Goal: Task Accomplishment & Management: Manage account settings

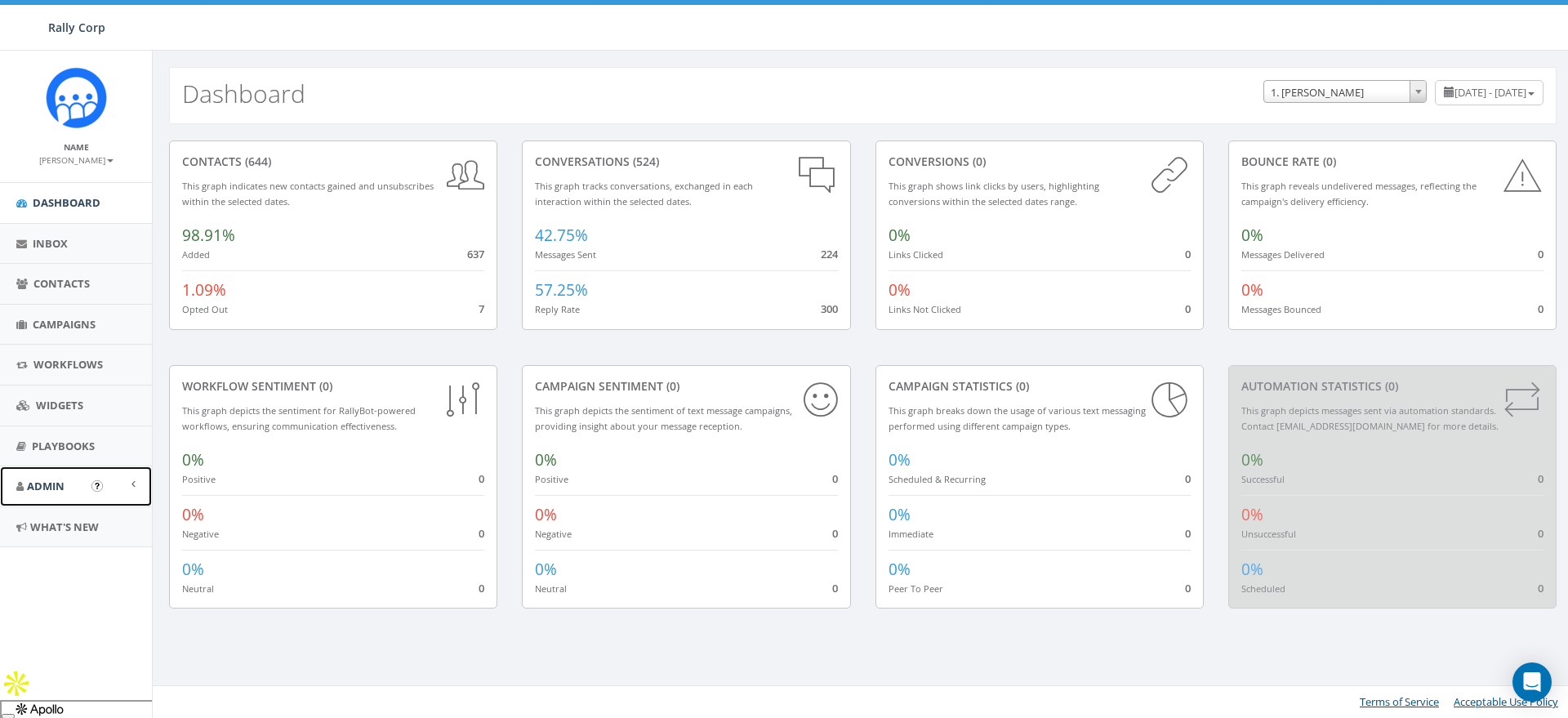
click at [41, 473] on link "Admin" at bounding box center [76, 486] width 152 height 40
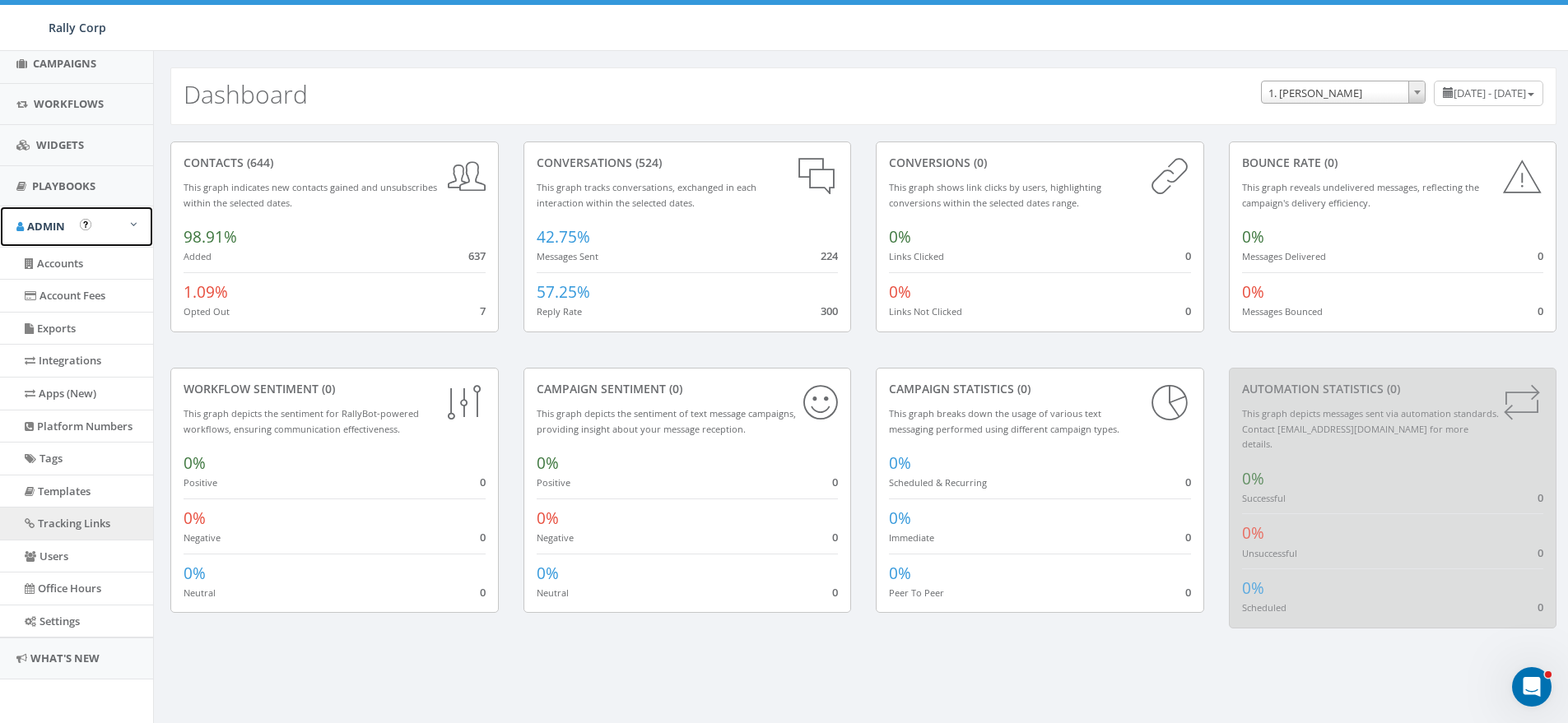
scroll to position [266, 0]
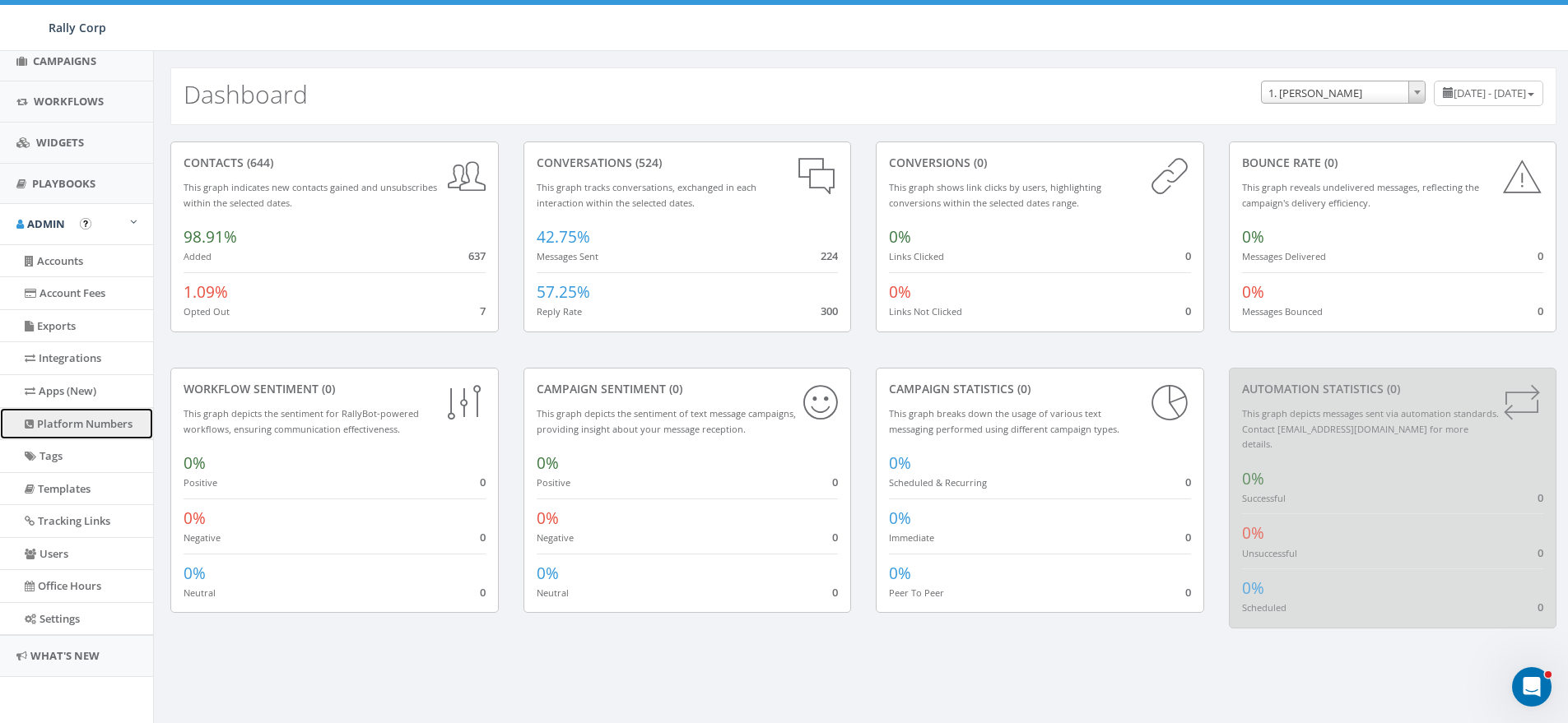
click at [57, 414] on link "Platform Numbers" at bounding box center [76, 424] width 153 height 32
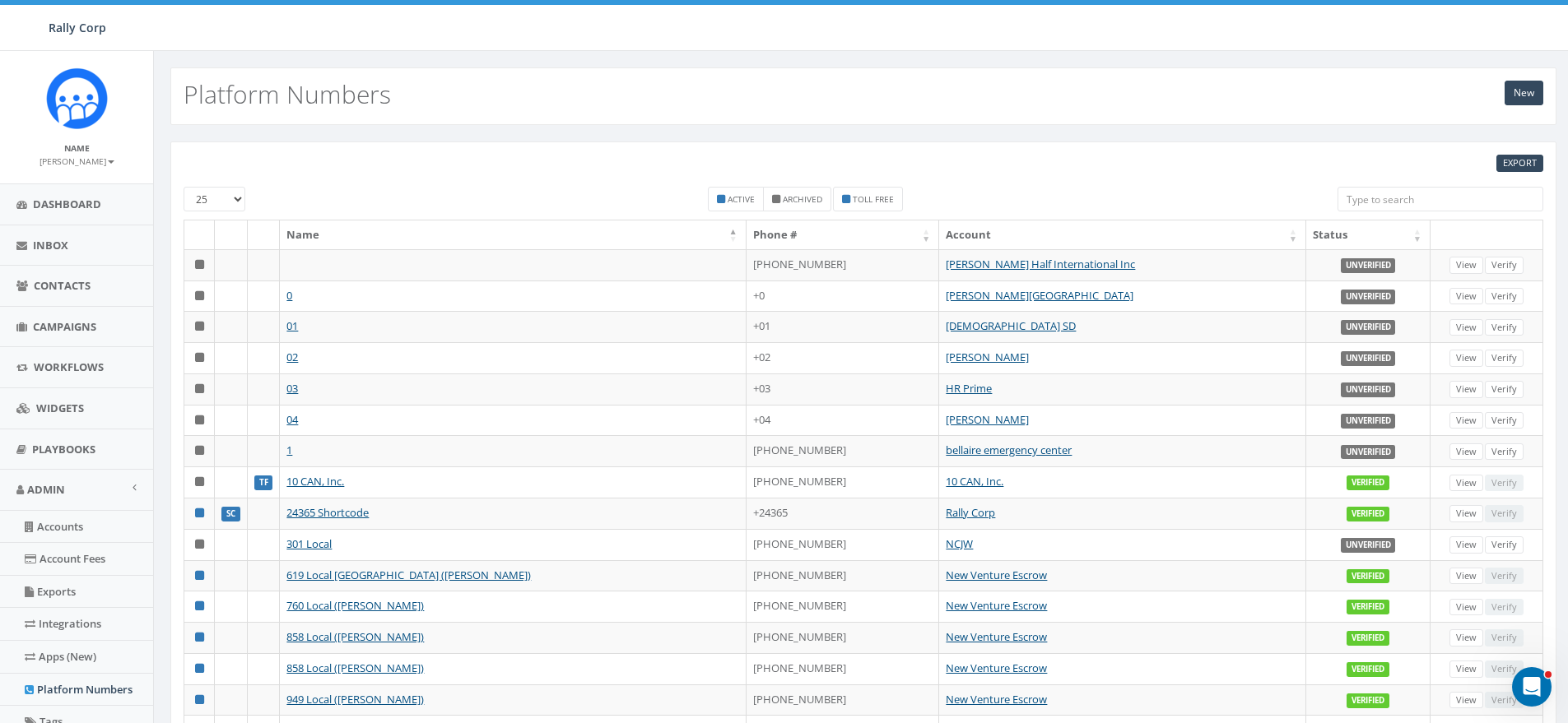
click at [1415, 200] on input "search" at bounding box center [1440, 199] width 206 height 25
paste input "7034407905"
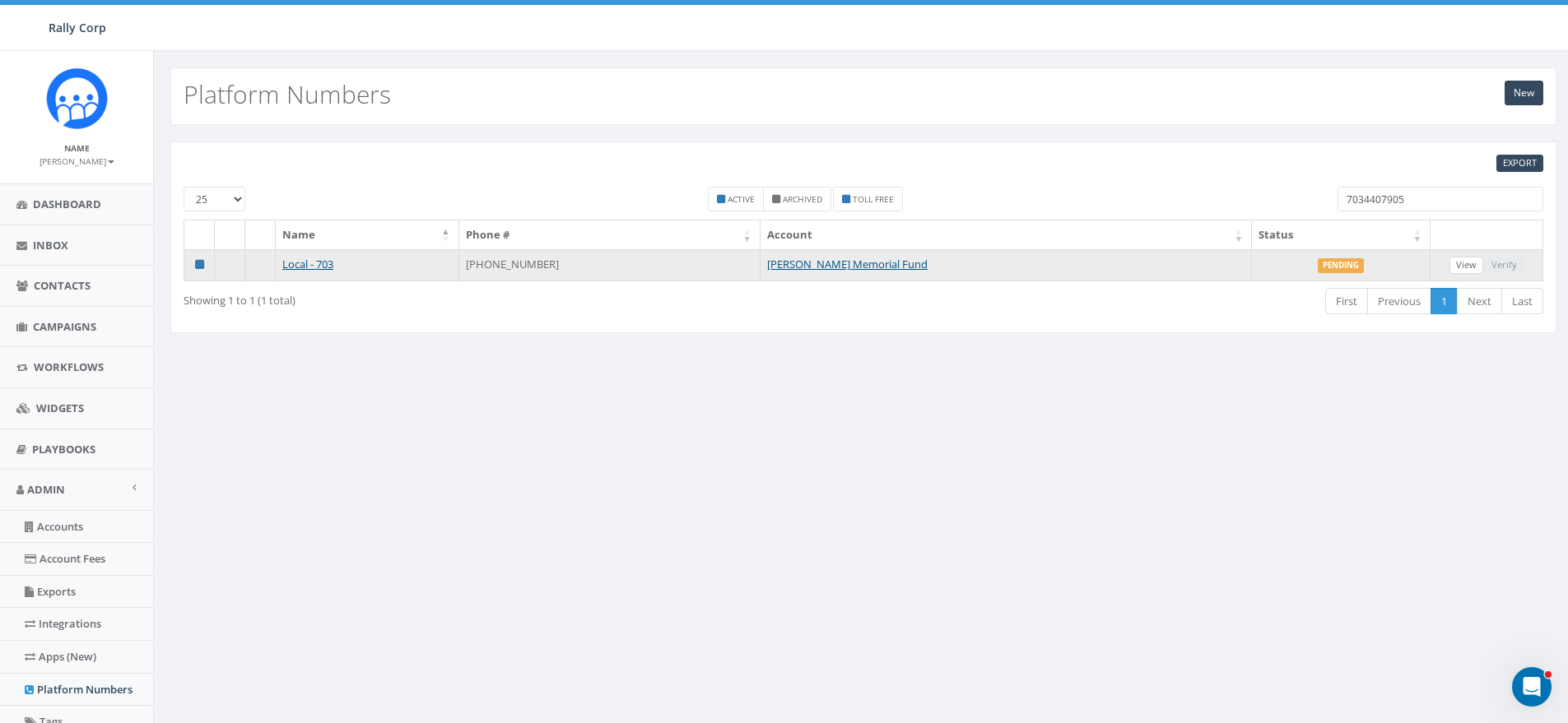
type input "7034407905"
click at [1461, 262] on link "View" at bounding box center [1465, 265] width 33 height 17
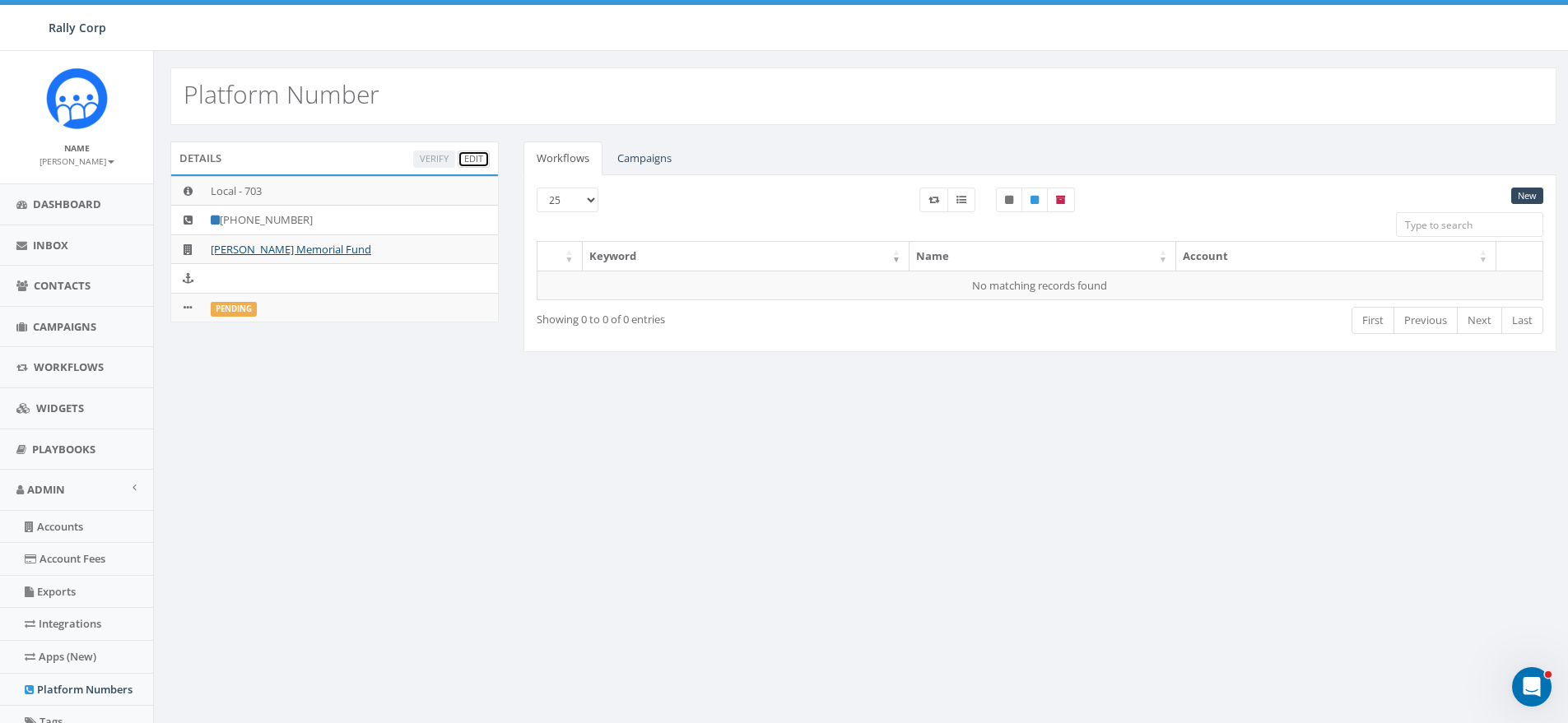
click at [473, 154] on link "Edit" at bounding box center [474, 159] width 32 height 17
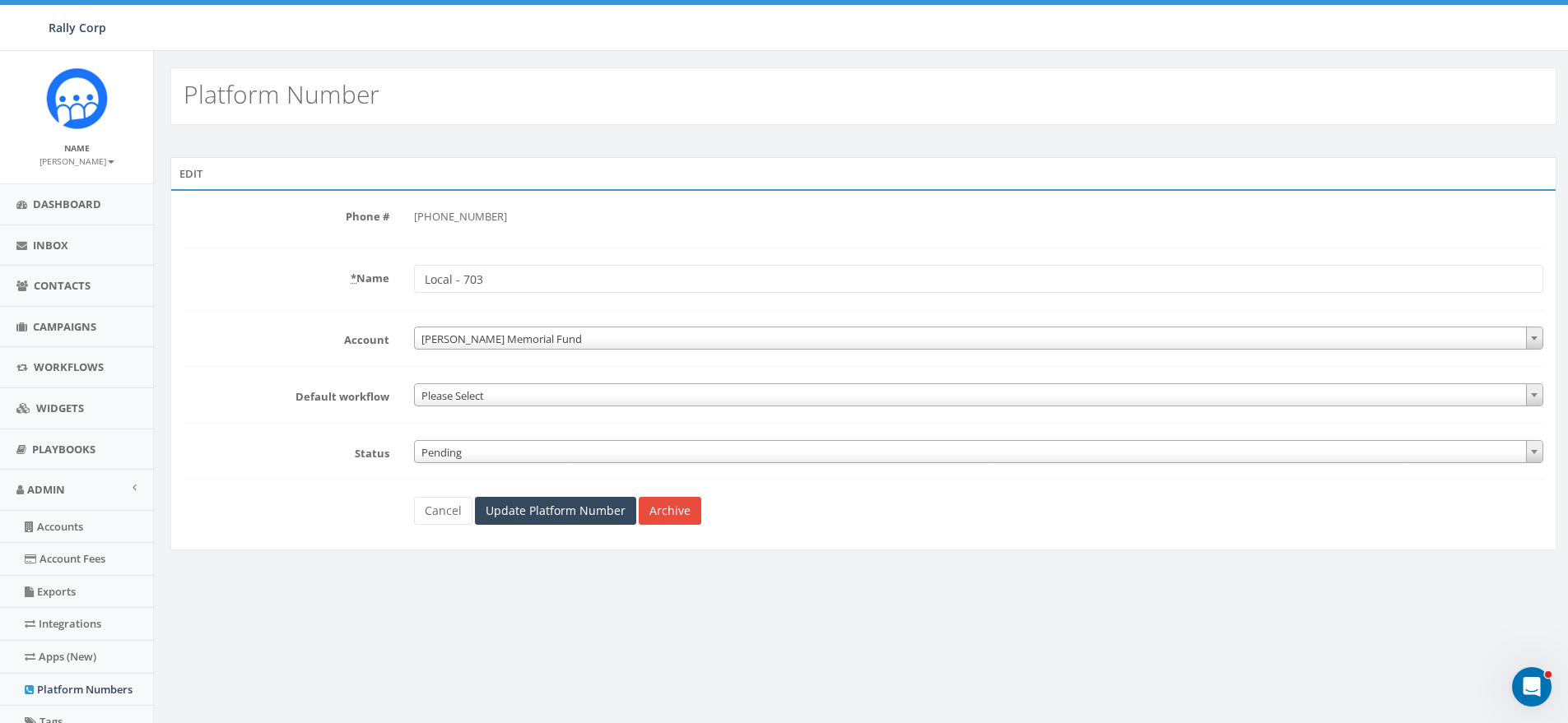
click at [283, 306] on form "Phone # +1 703-440-7905 * Name Local - 703 Account 1. James Martin ACME Ministr…" at bounding box center [864, 364] width 1359 height 322
click at [438, 454] on span "Pending" at bounding box center [978, 452] width 1128 height 23
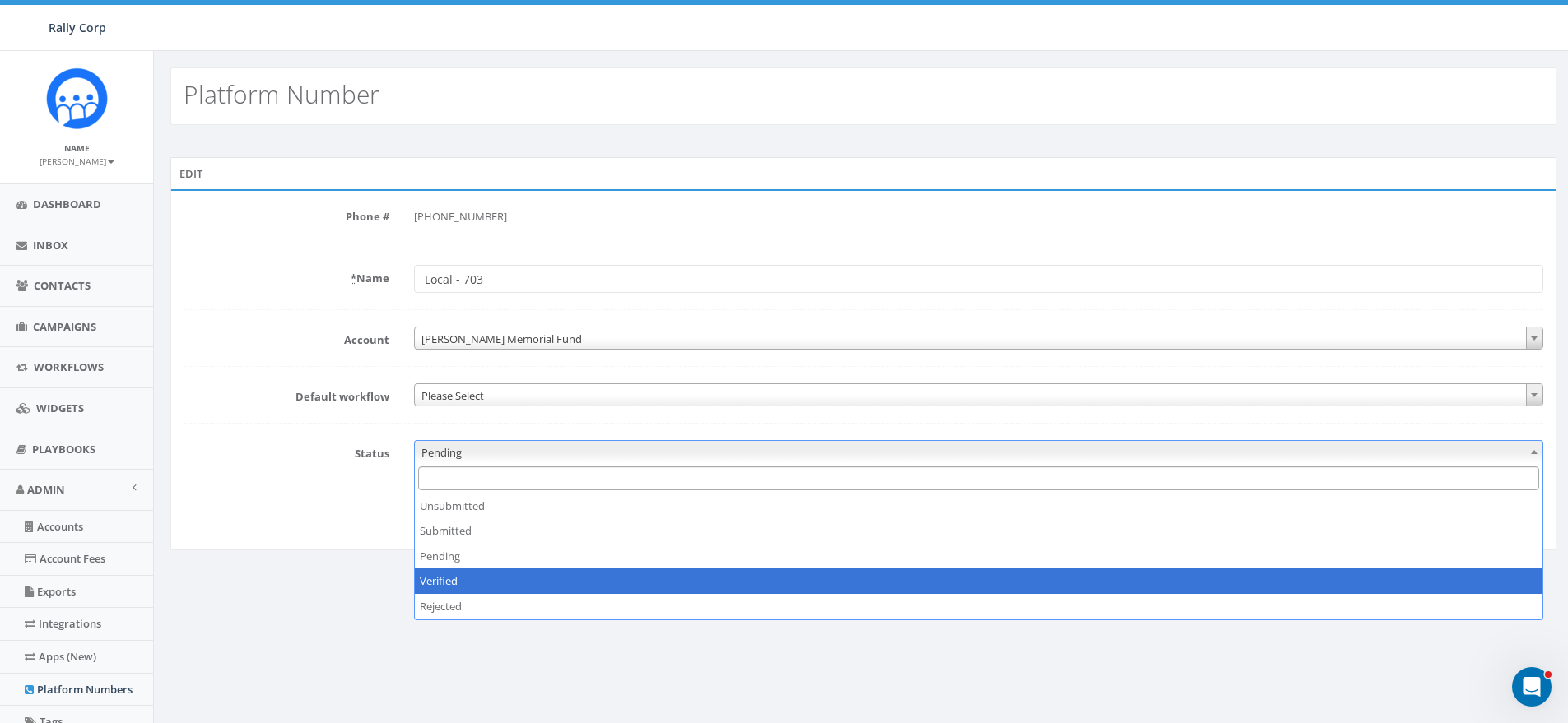
select select "3"
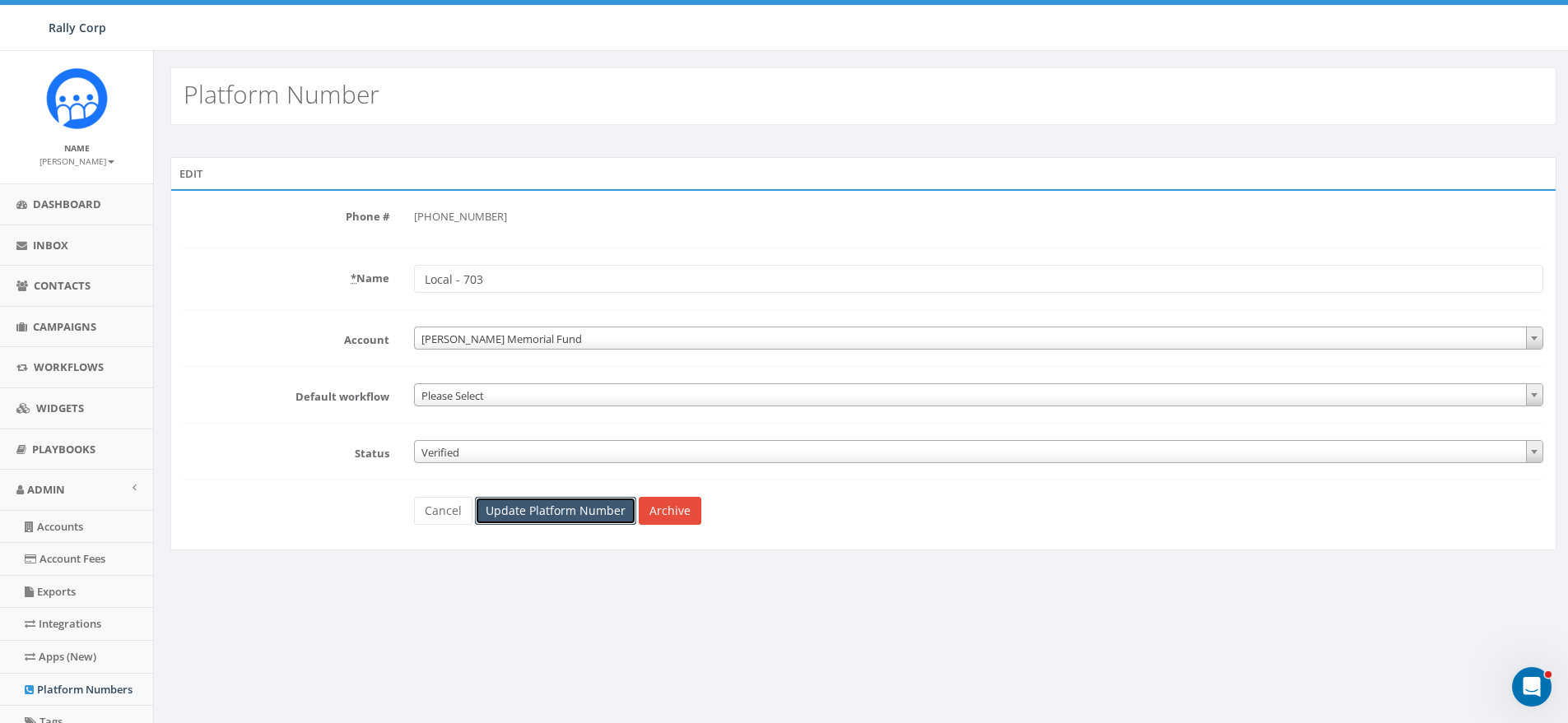
click at [523, 516] on input "Update Platform Number" at bounding box center [555, 511] width 161 height 28
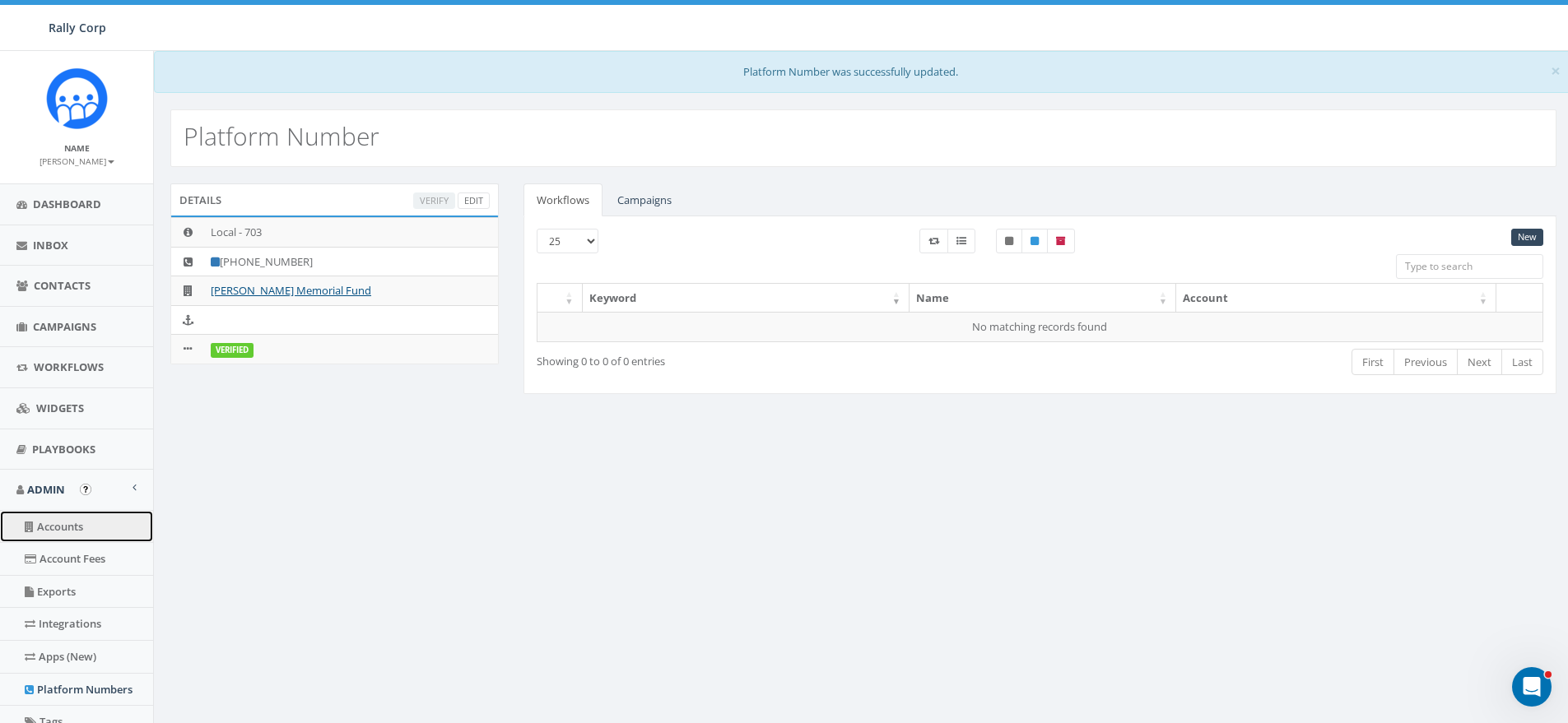
click at [51, 529] on link "Accounts" at bounding box center [76, 527] width 153 height 32
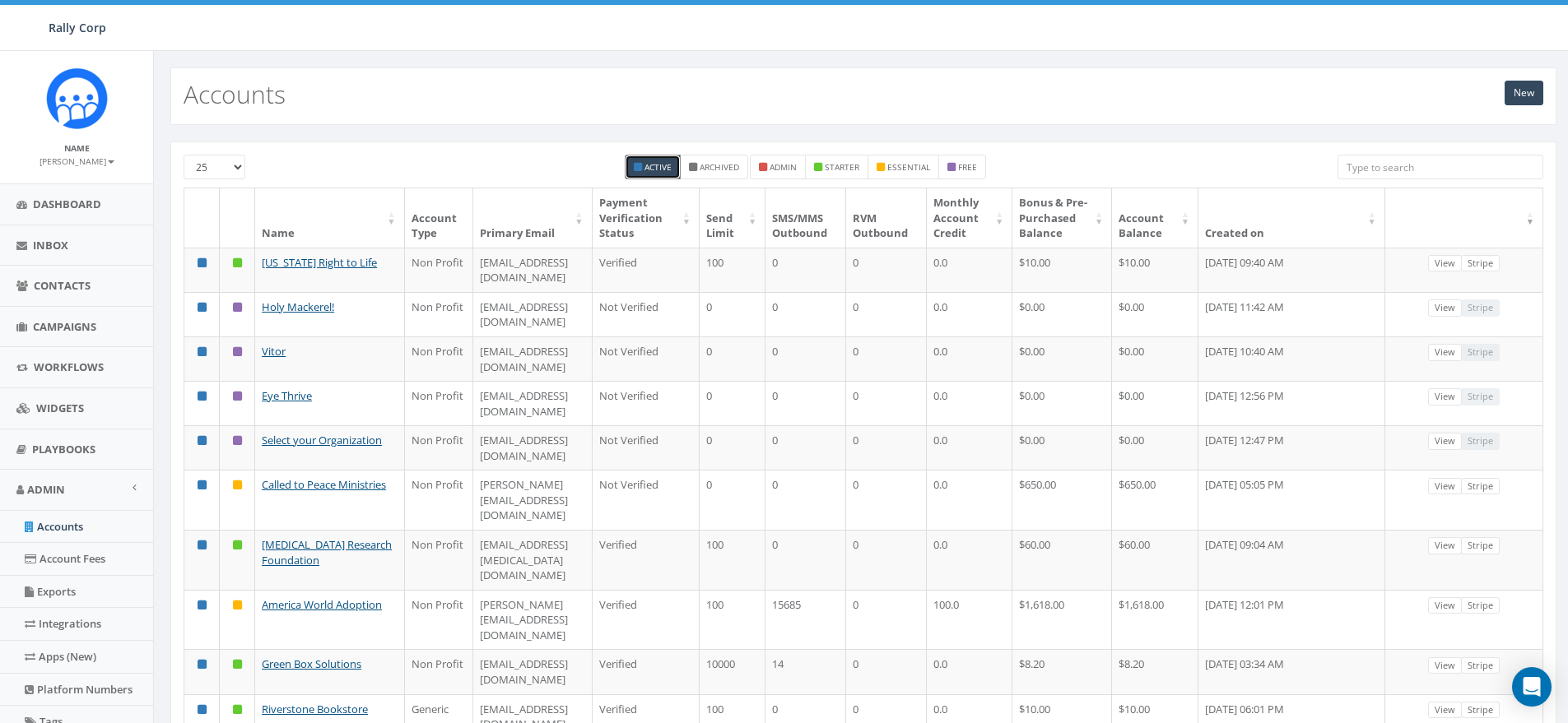
click at [1398, 163] on input "search" at bounding box center [1440, 167] width 206 height 25
paste input "14143081056"
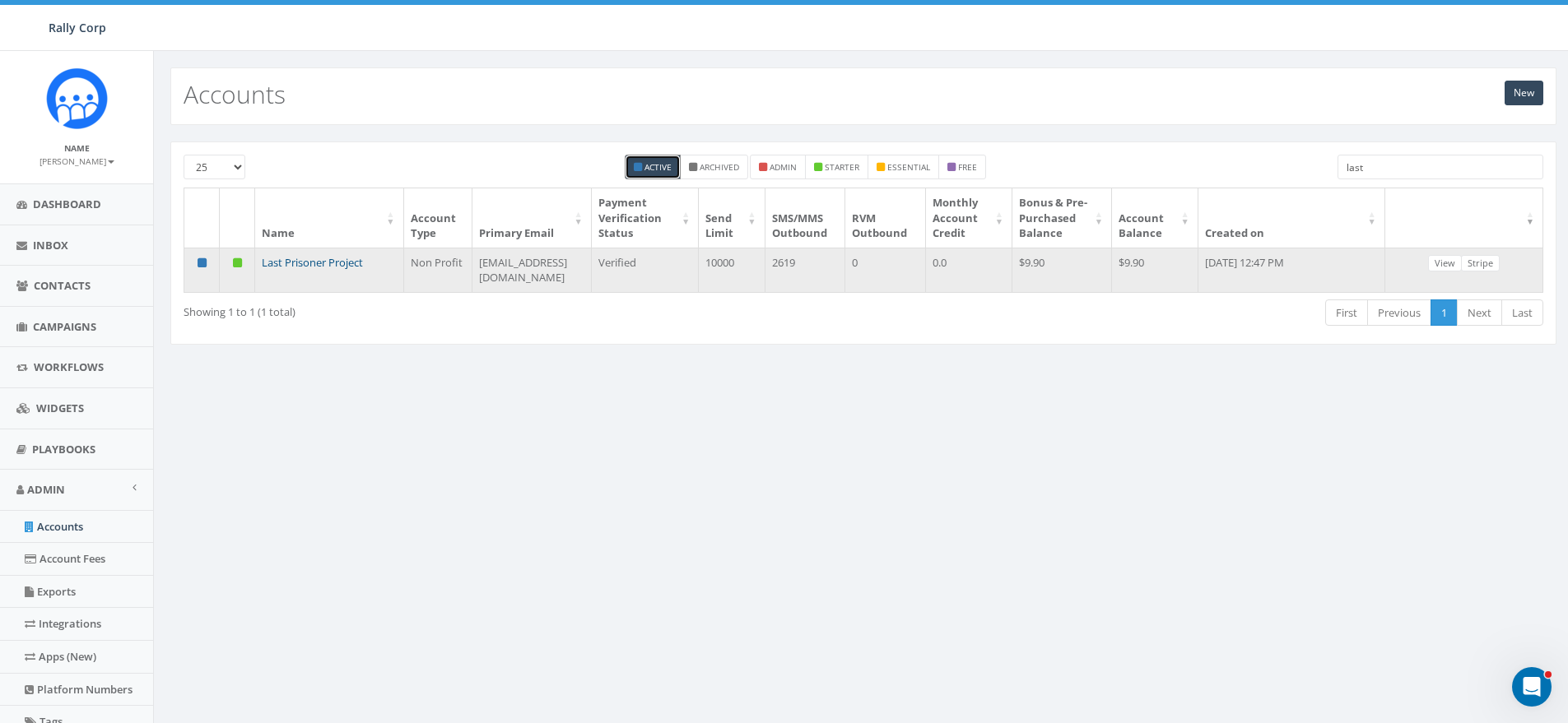
type input "last"
click at [318, 270] on link "Last Prisoner Project" at bounding box center [313, 263] width 101 height 15
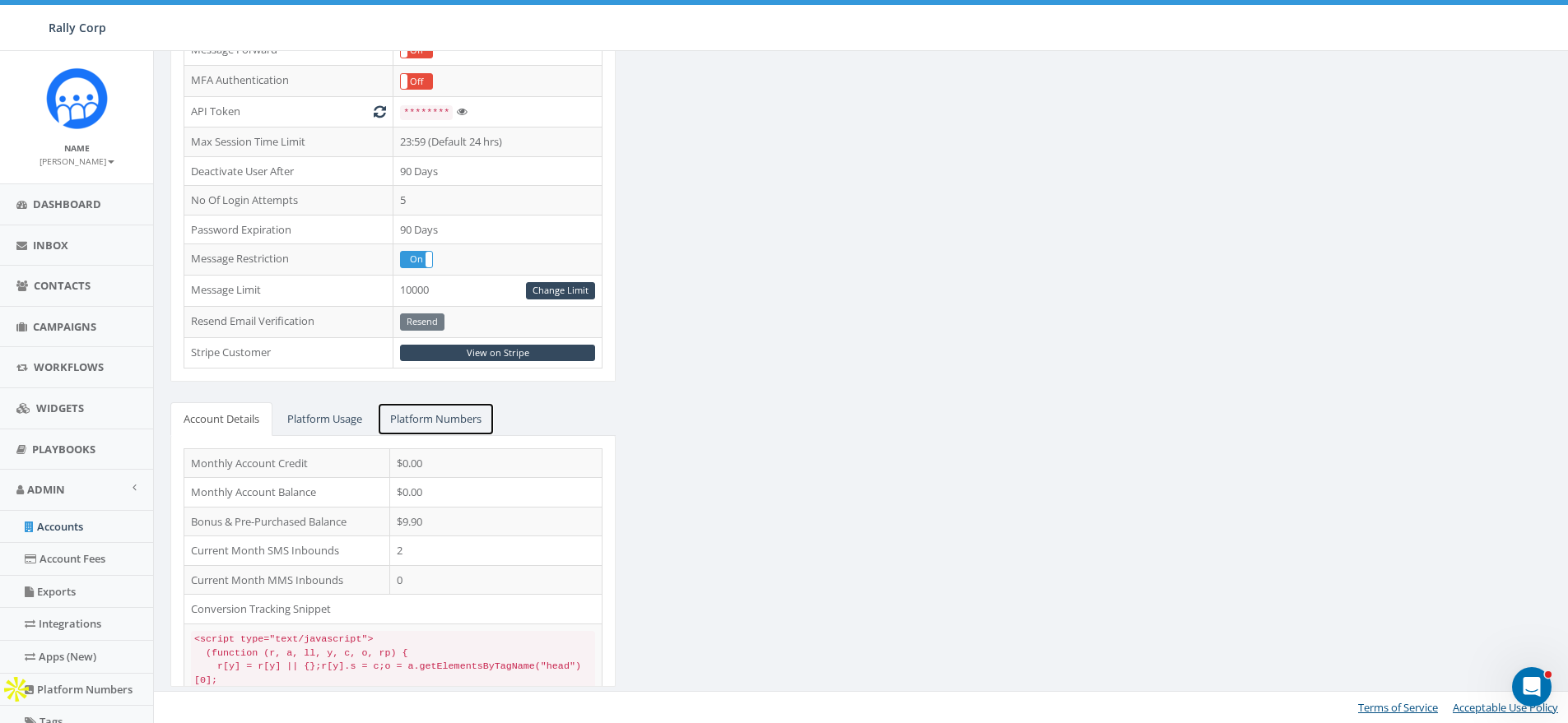
click at [425, 412] on link "Platform Numbers" at bounding box center [435, 418] width 117 height 33
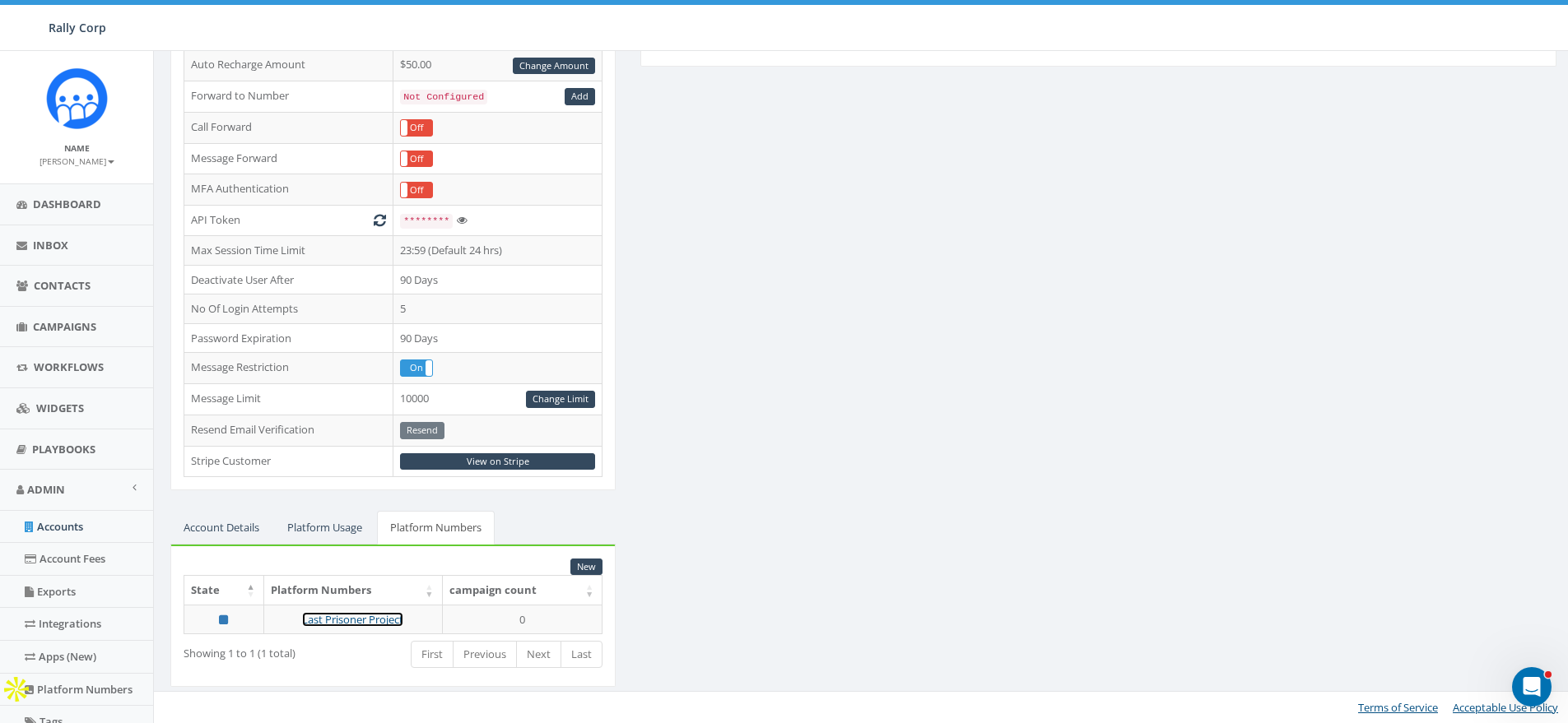
click at [370, 616] on link "Last Prisoner Project" at bounding box center [353, 619] width 101 height 15
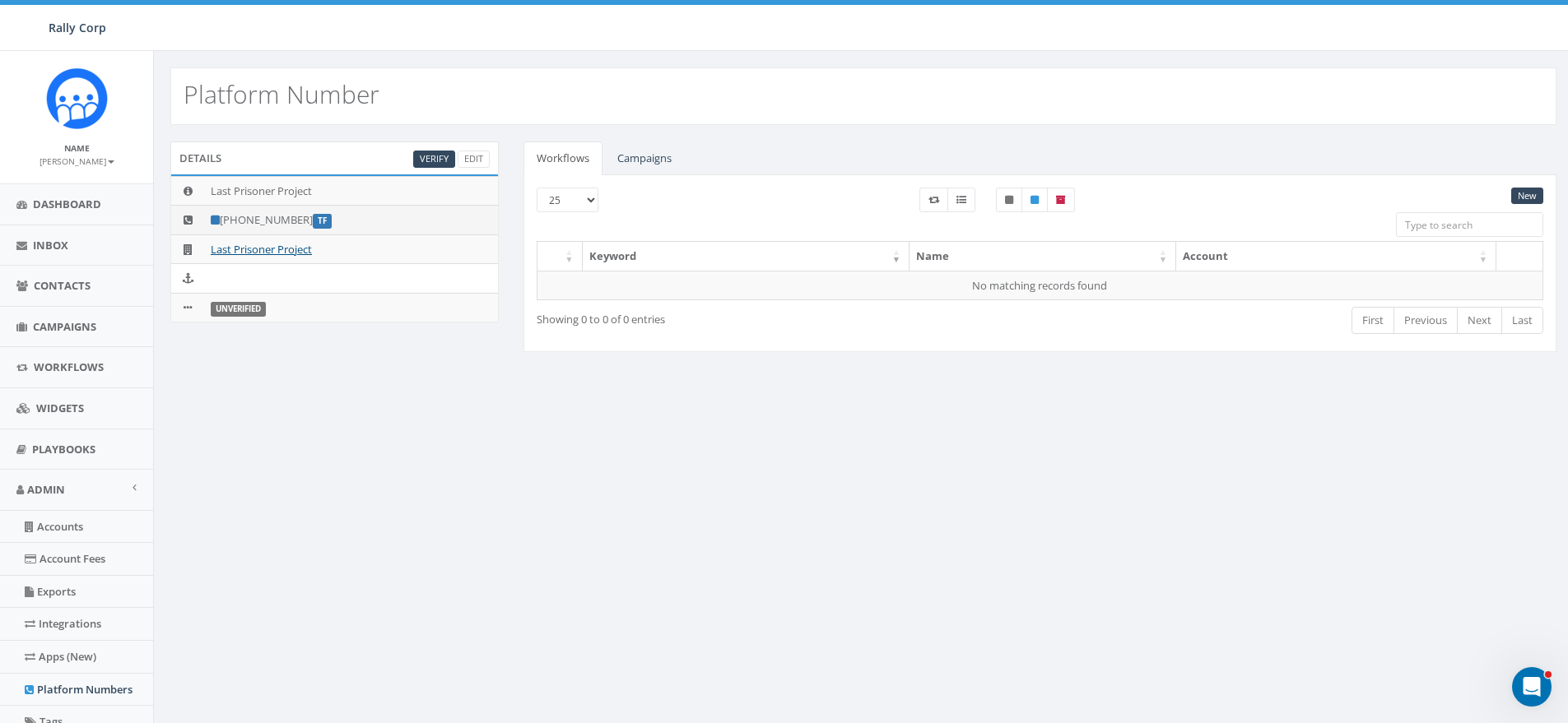
drag, startPoint x: 238, startPoint y: 215, endPoint x: 305, endPoint y: 214, distance: 67.0
click at [305, 214] on td "[PHONE_NUMBER] TF" at bounding box center [351, 220] width 294 height 30
click at [744, 458] on div "Platform Number Details Verify Edit Last Prisoner Project [PHONE_NUMBER] TF Las…" at bounding box center [863, 520] width 1419 height 937
click at [656, 160] on link "Campaigns" at bounding box center [644, 158] width 81 height 33
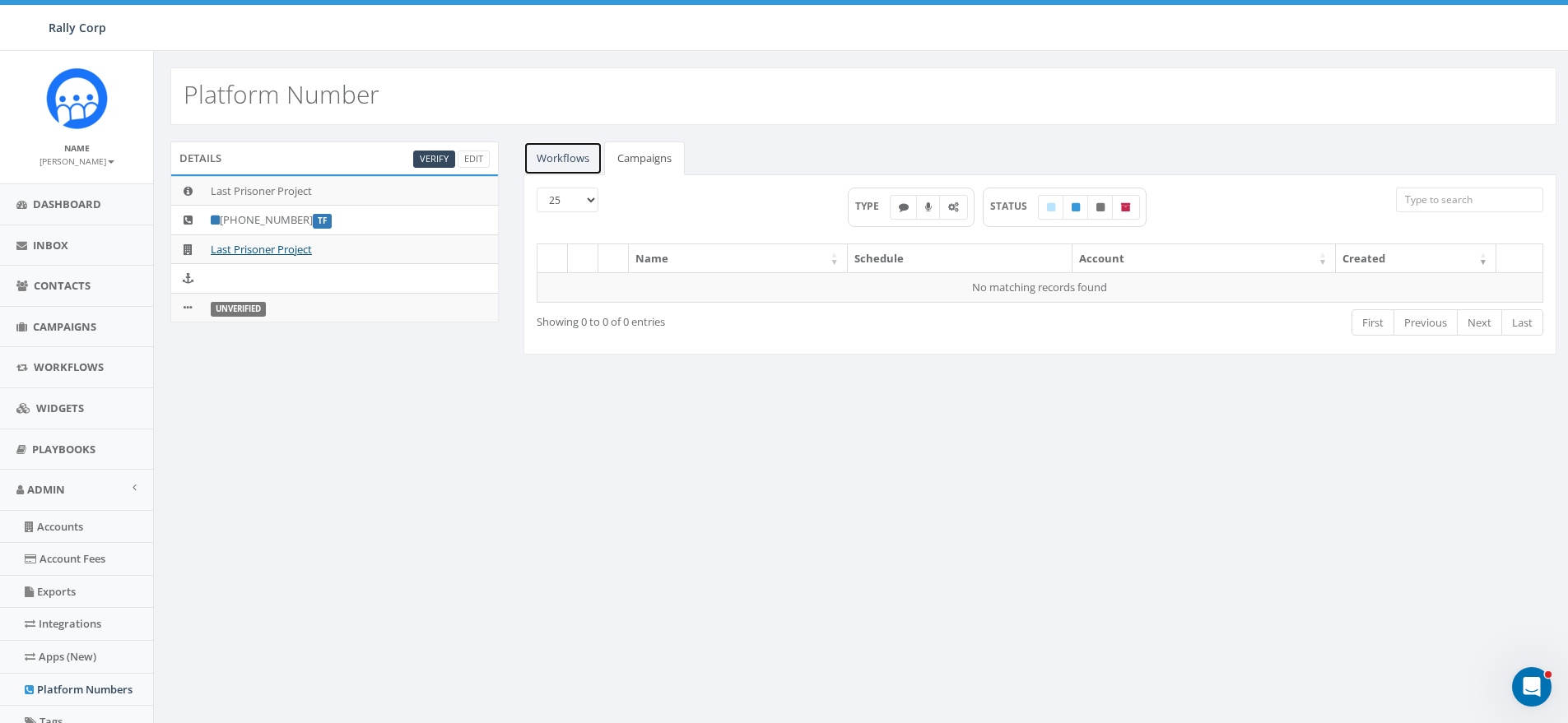
click at [571, 153] on link "Workflows" at bounding box center [562, 158] width 79 height 33
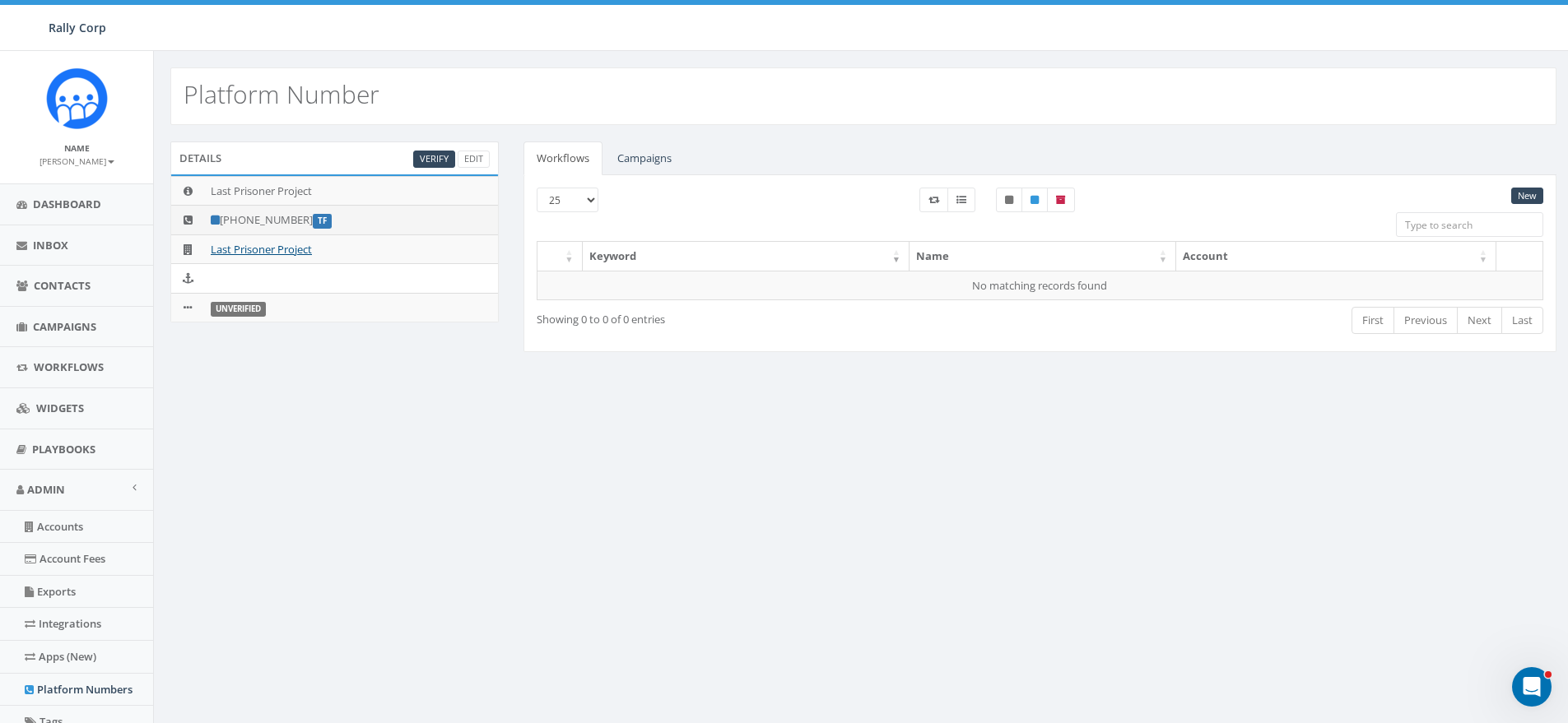
drag, startPoint x: 235, startPoint y: 215, endPoint x: 304, endPoint y: 221, distance: 69.3
click at [304, 221] on td "[PHONE_NUMBER] TF" at bounding box center [351, 220] width 294 height 30
click at [248, 245] on link "Last Prisoner Project" at bounding box center [261, 250] width 101 height 15
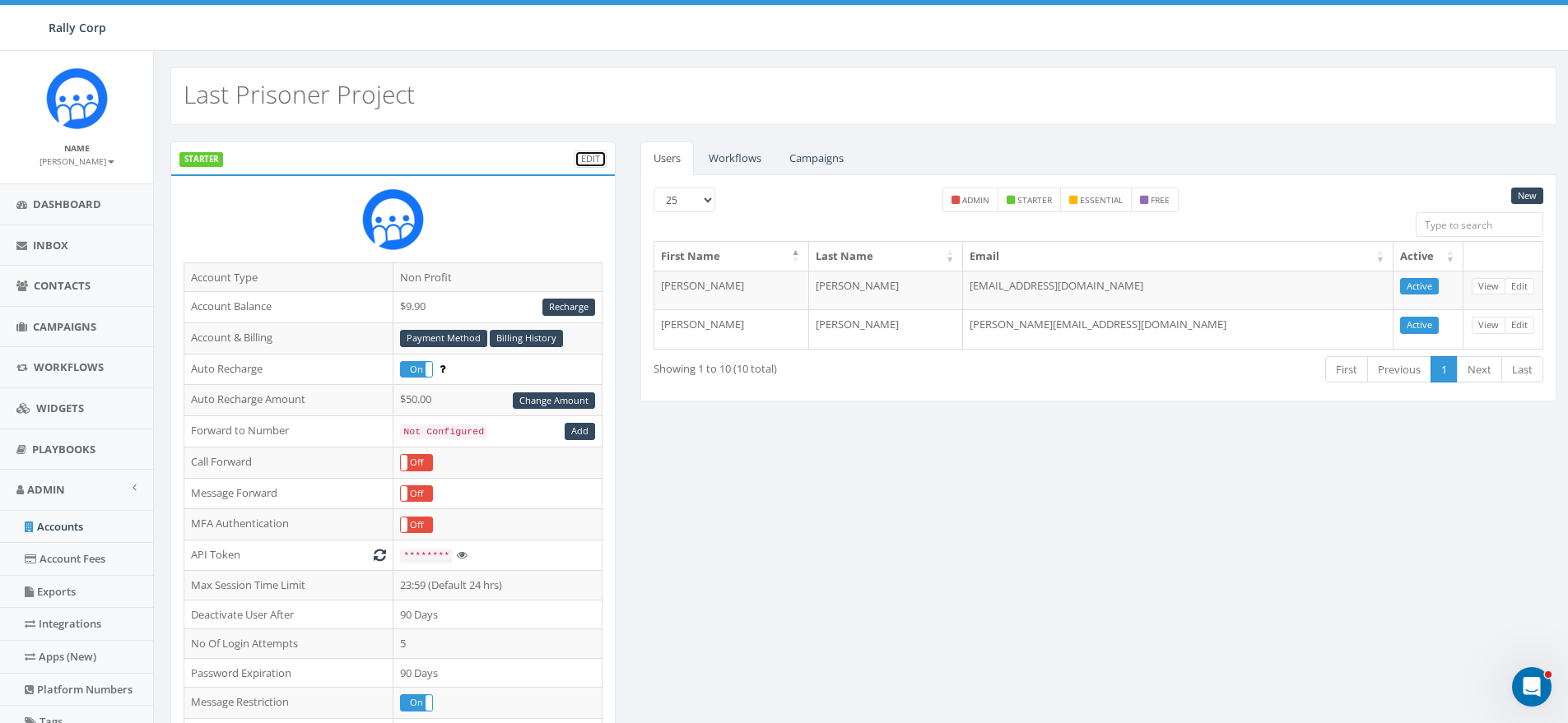
click at [581, 159] on link "Edit" at bounding box center [591, 159] width 32 height 17
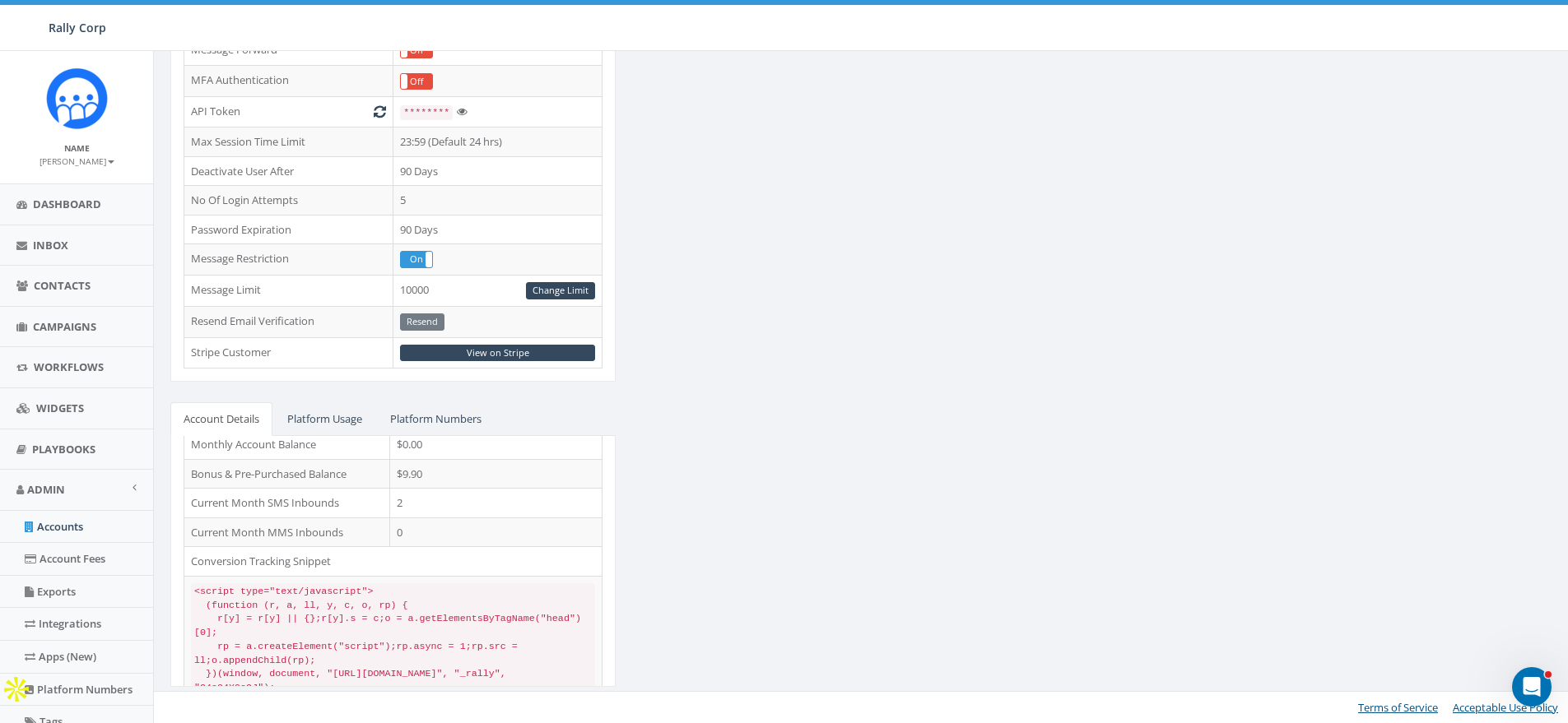
scroll to position [91, 0]
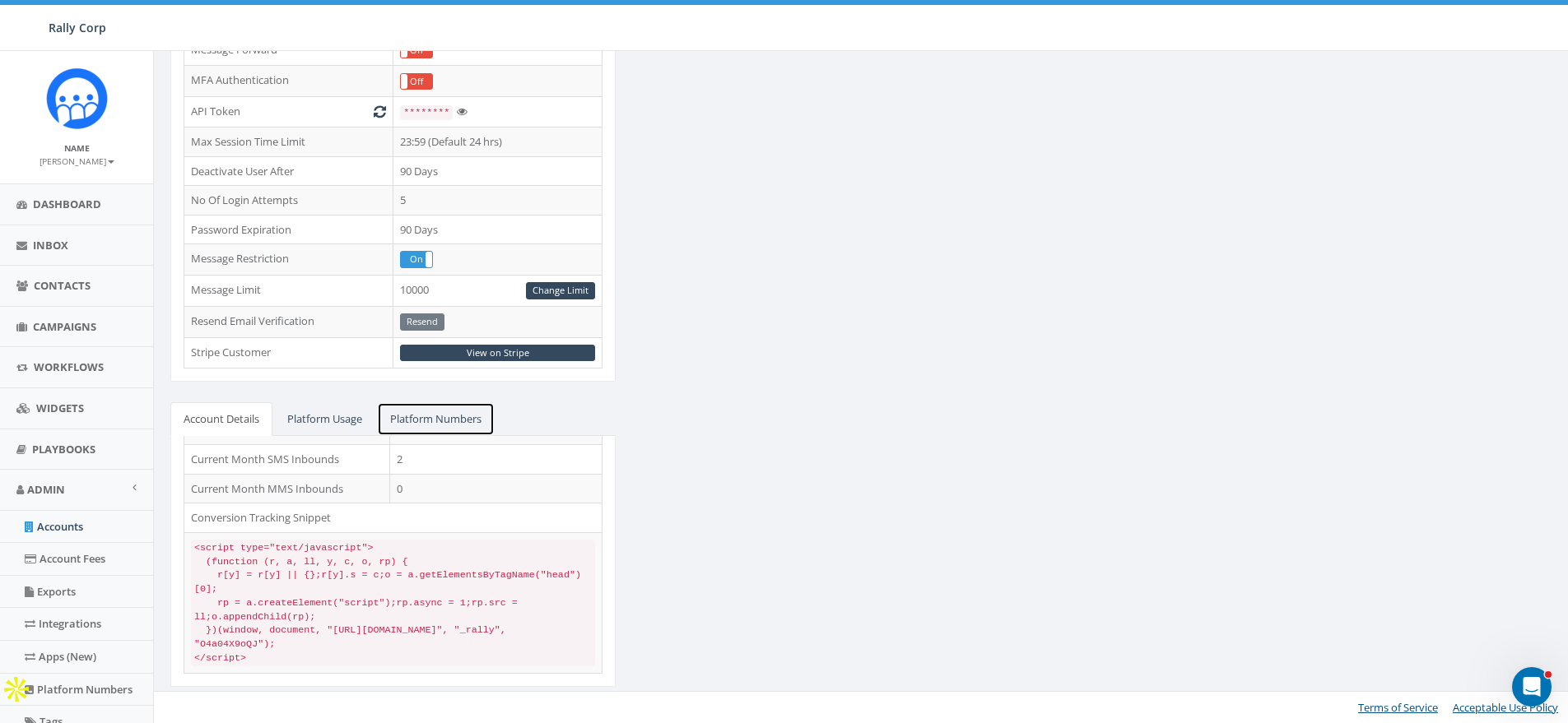
click at [425, 416] on link "Platform Numbers" at bounding box center [435, 418] width 117 height 33
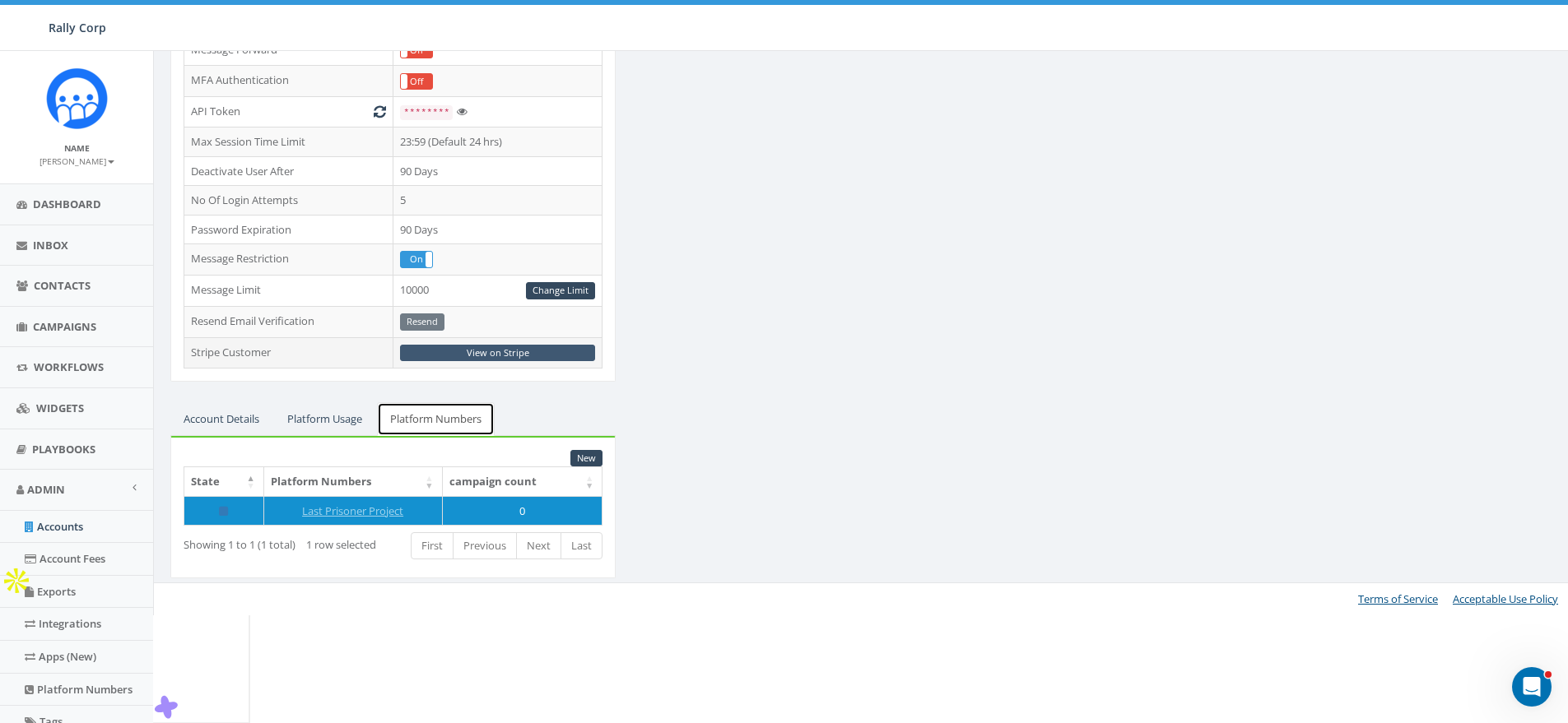
scroll to position [334, 0]
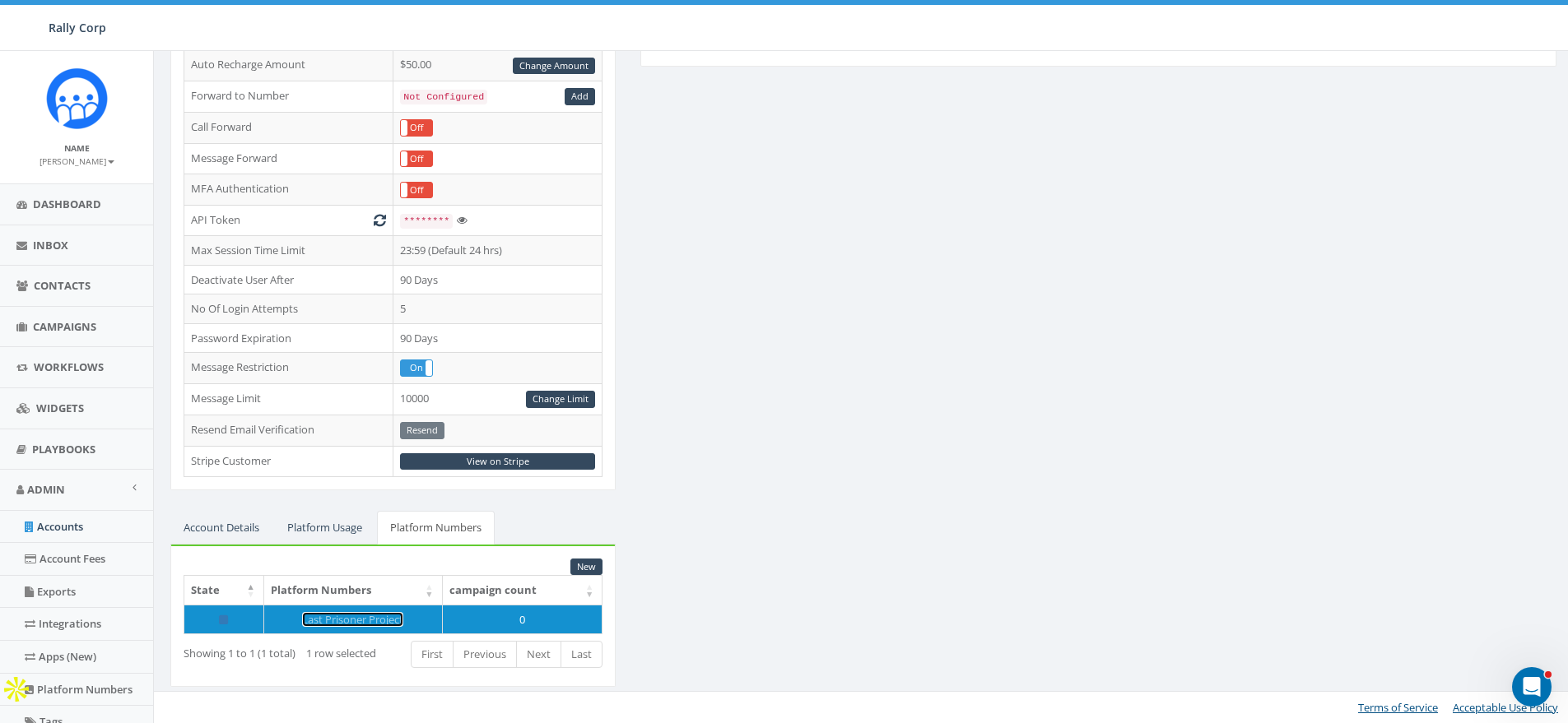
click at [337, 621] on link "Last Prisoner Project" at bounding box center [353, 619] width 101 height 15
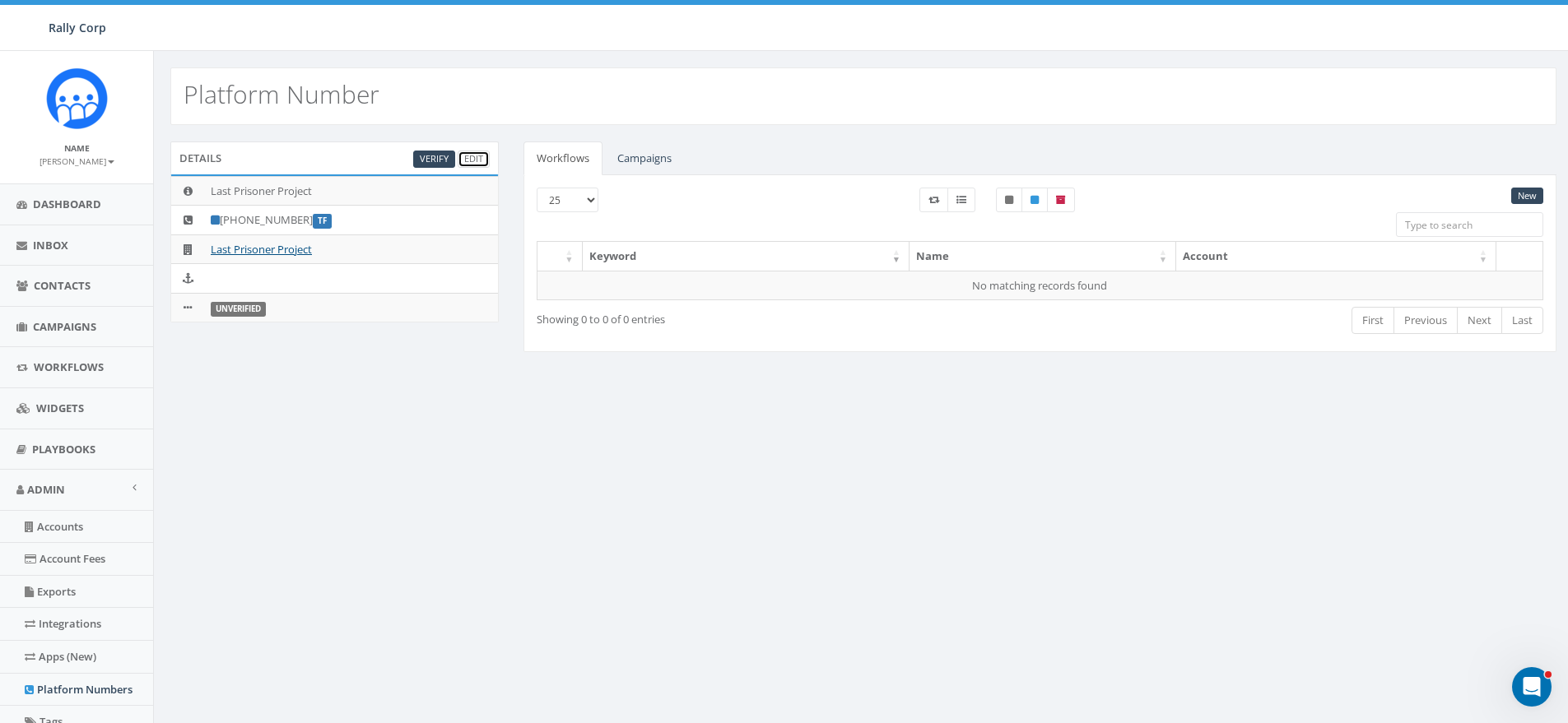
click at [479, 154] on link "Edit" at bounding box center [474, 159] width 32 height 17
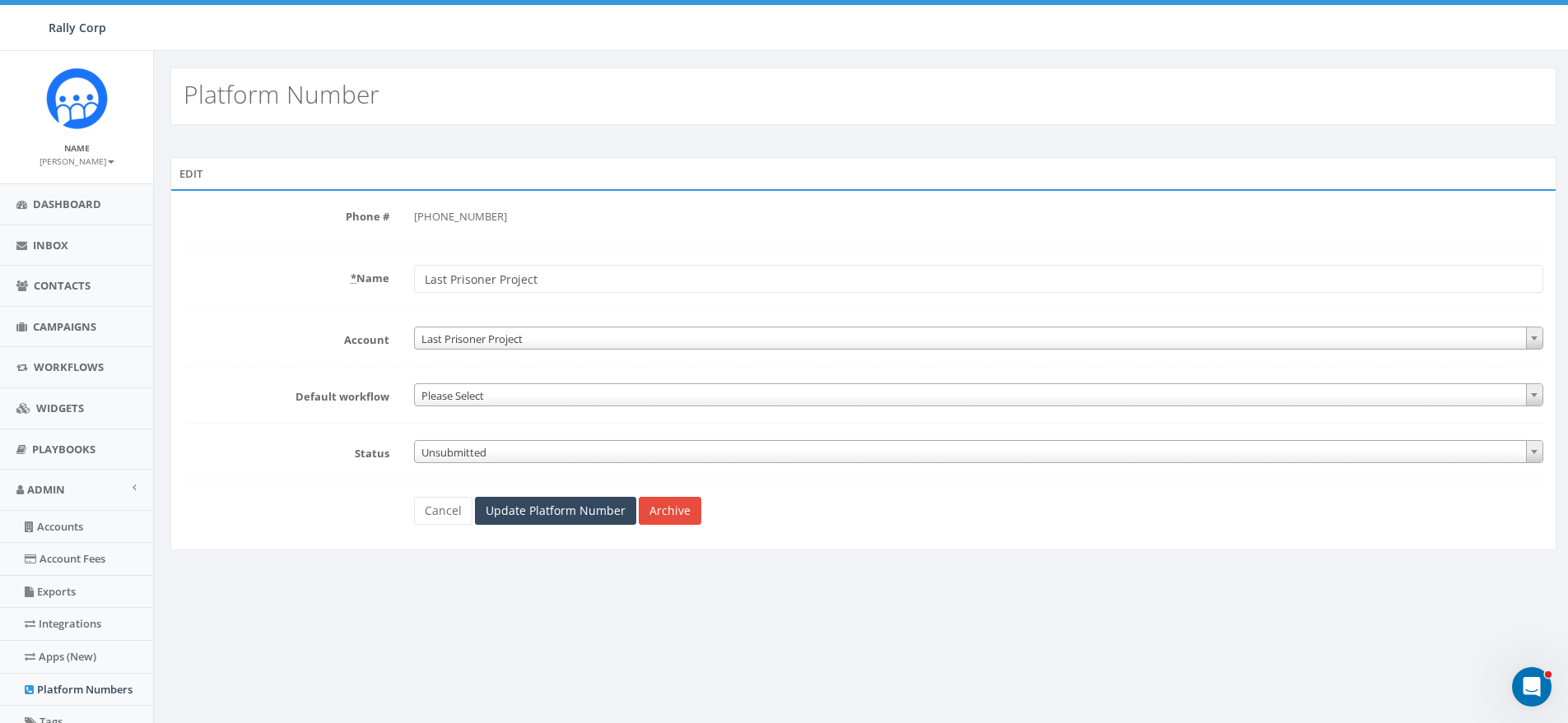
drag, startPoint x: 268, startPoint y: 321, endPoint x: 419, endPoint y: 379, distance: 161.8
click at [273, 324] on form "Phone # [PHONE_NUMBER] * Name Last Prisoner Project Account 1. [PERSON_NAME] AC…" at bounding box center [864, 364] width 1359 height 322
click at [454, 456] on span "Unsubmitted" at bounding box center [978, 452] width 1128 height 23
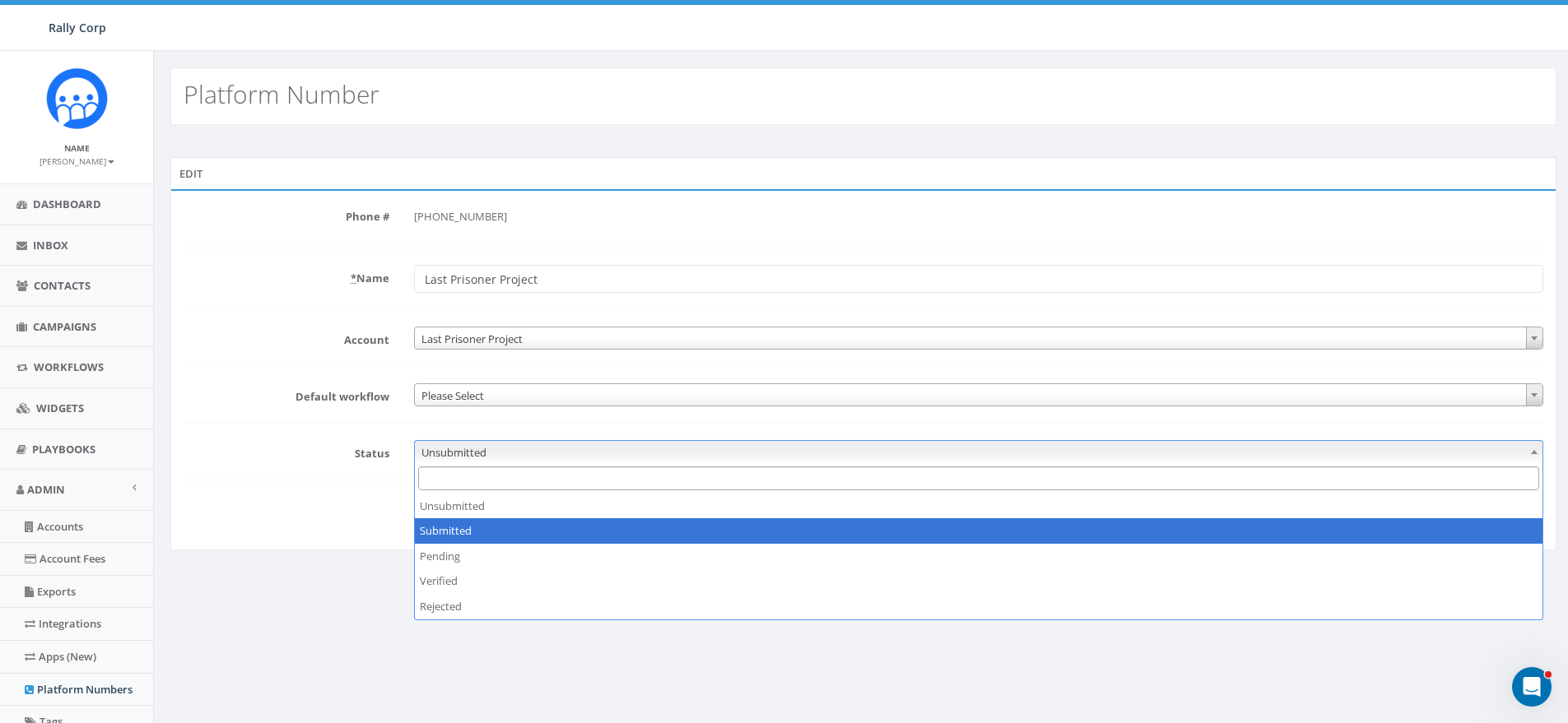
select select "1"
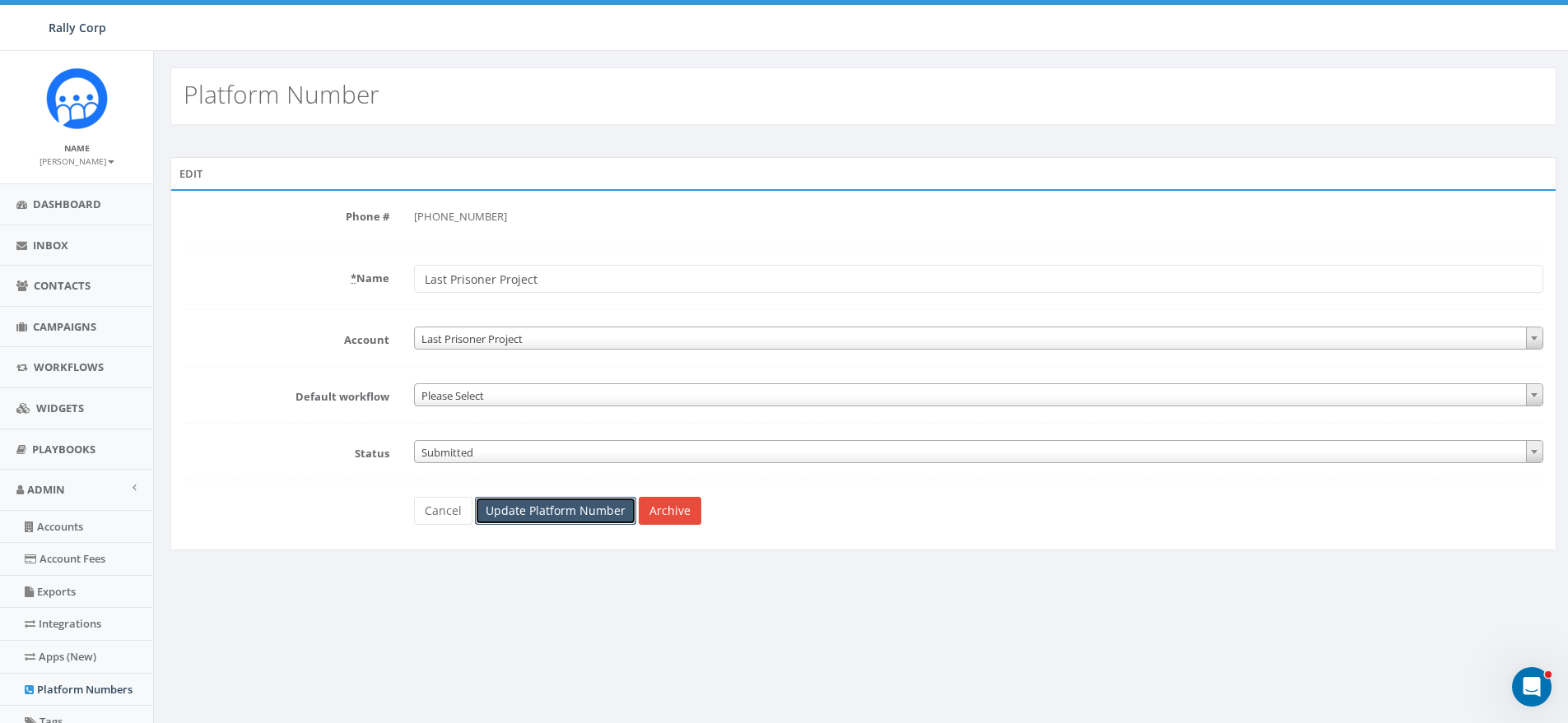
click at [535, 509] on input "Update Platform Number" at bounding box center [555, 511] width 161 height 28
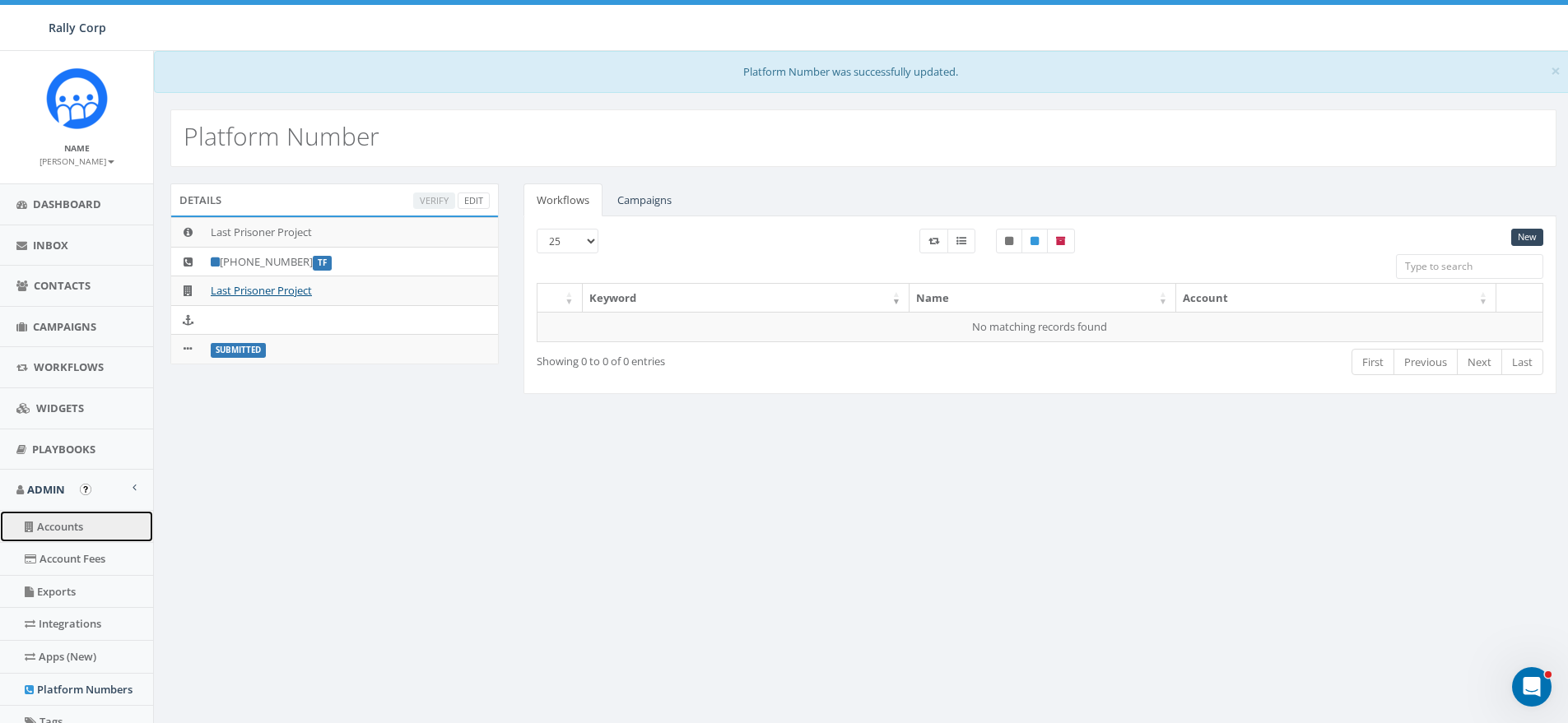
click at [32, 522] on icon at bounding box center [29, 526] width 9 height 10
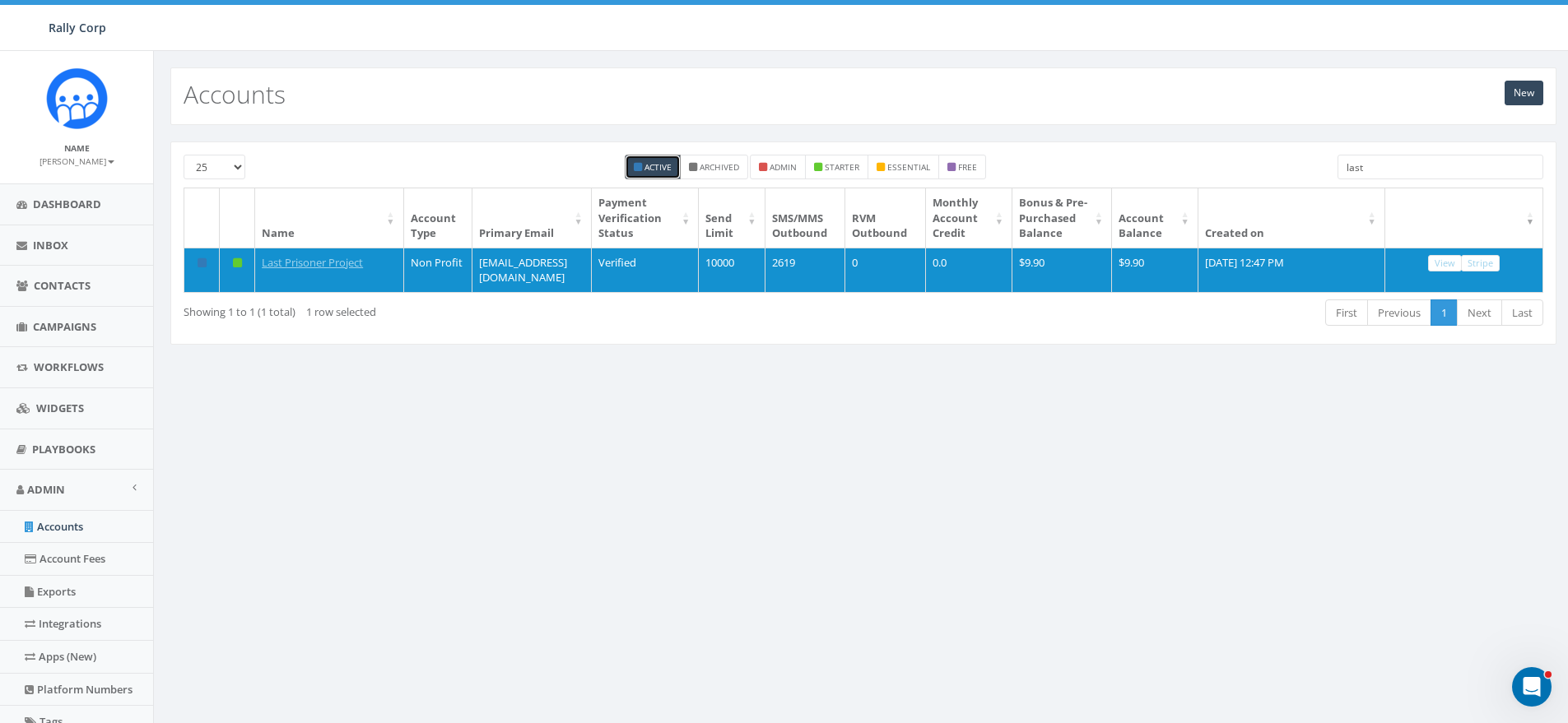
click at [1429, 162] on input "last" at bounding box center [1440, 167] width 206 height 25
type input "l"
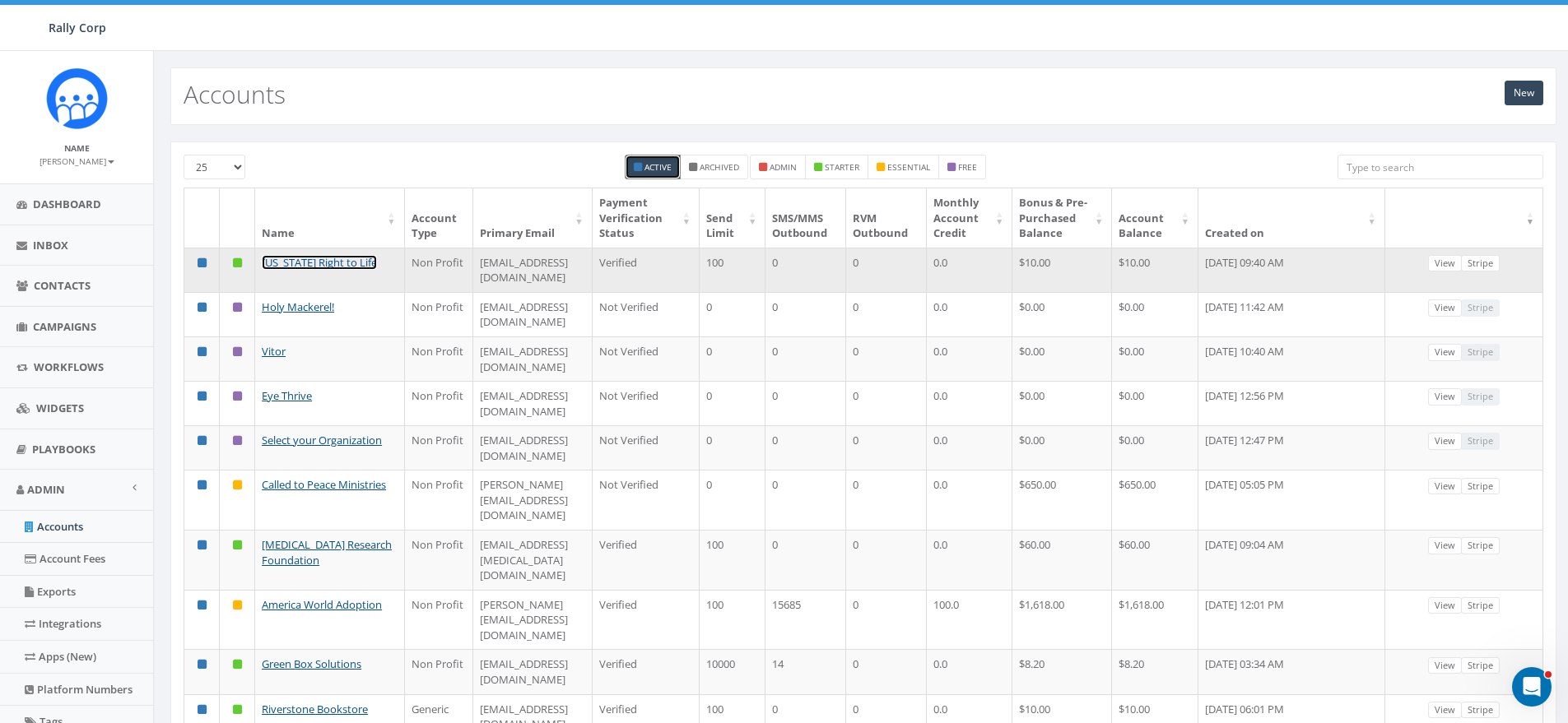
click at [329, 270] on link "[US_STATE] Right to Life" at bounding box center [319, 263] width 115 height 15
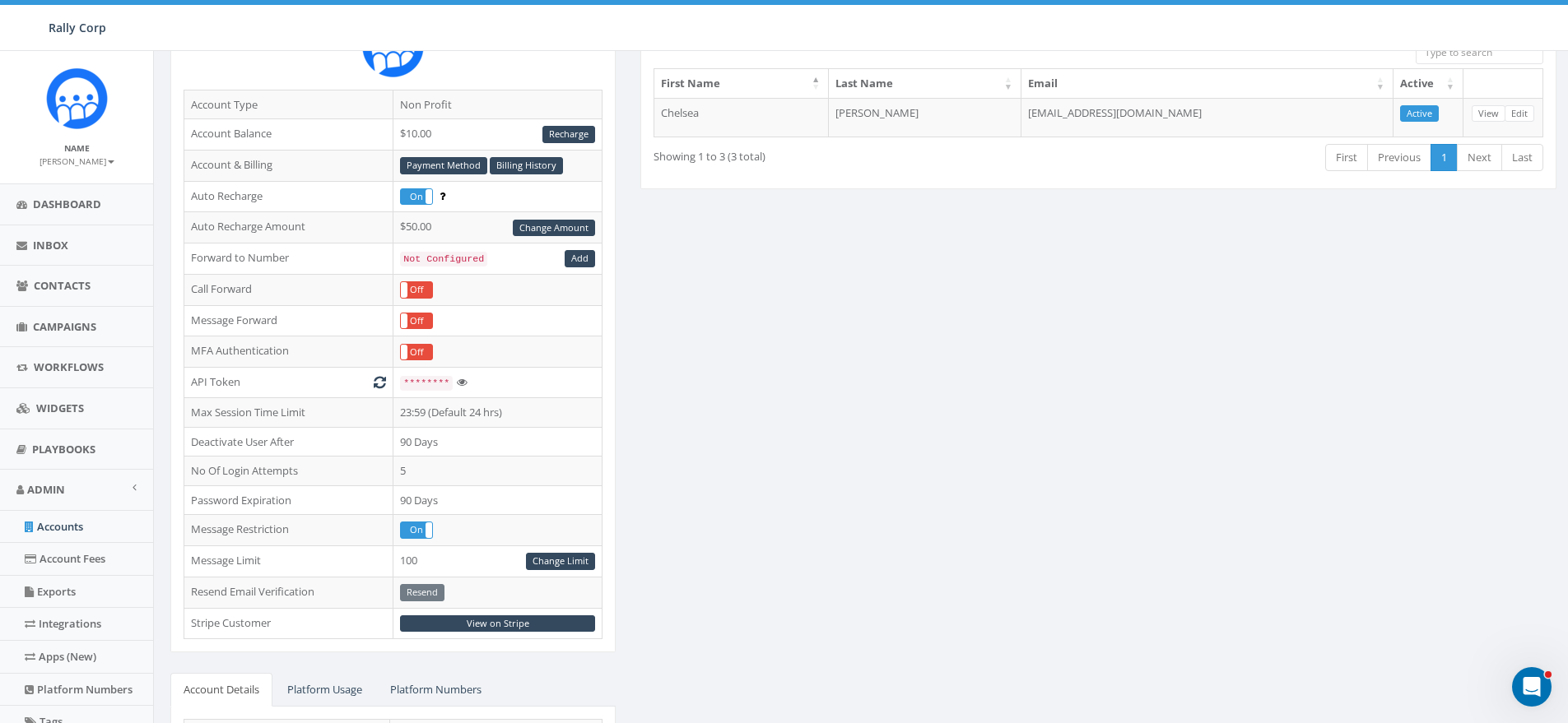
scroll to position [308, 0]
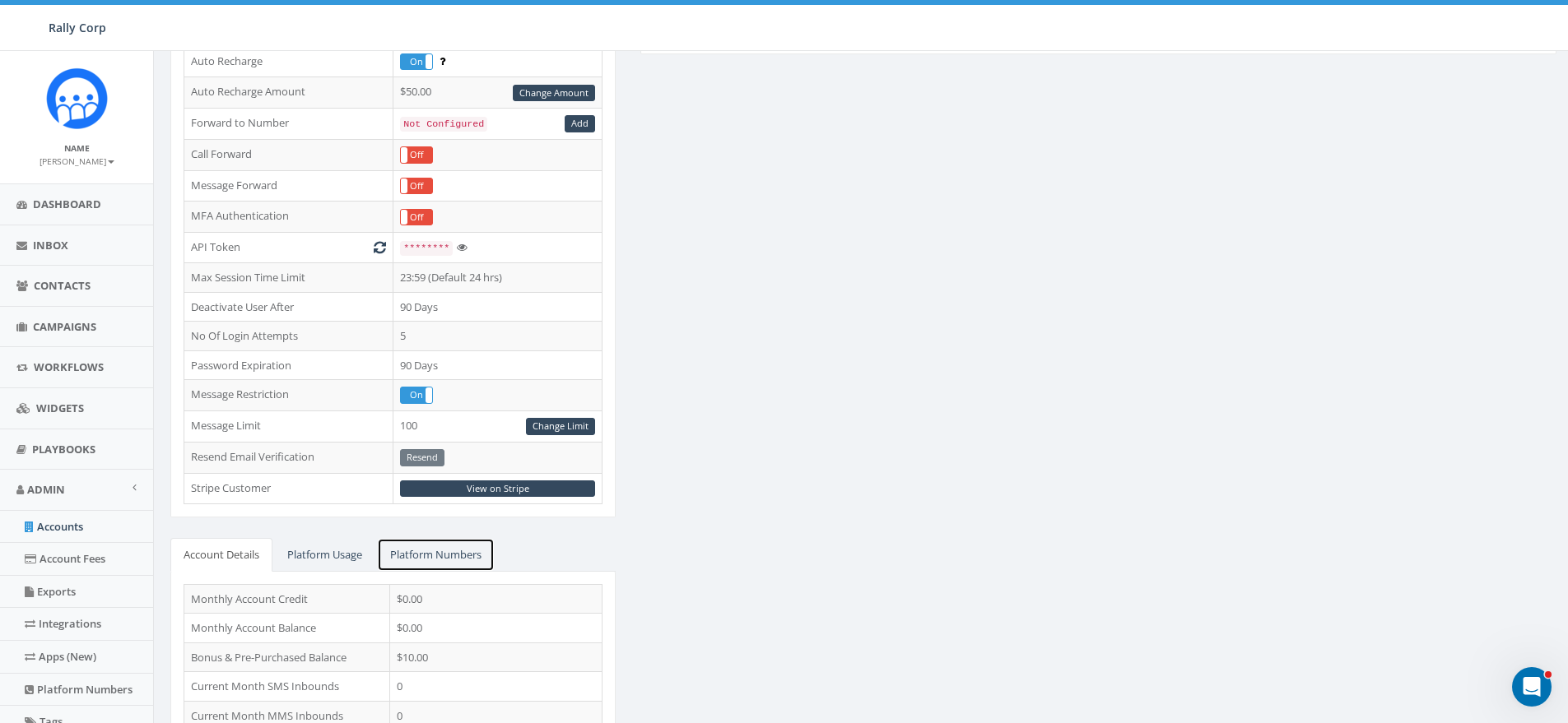
click at [440, 557] on link "Platform Numbers" at bounding box center [435, 554] width 117 height 33
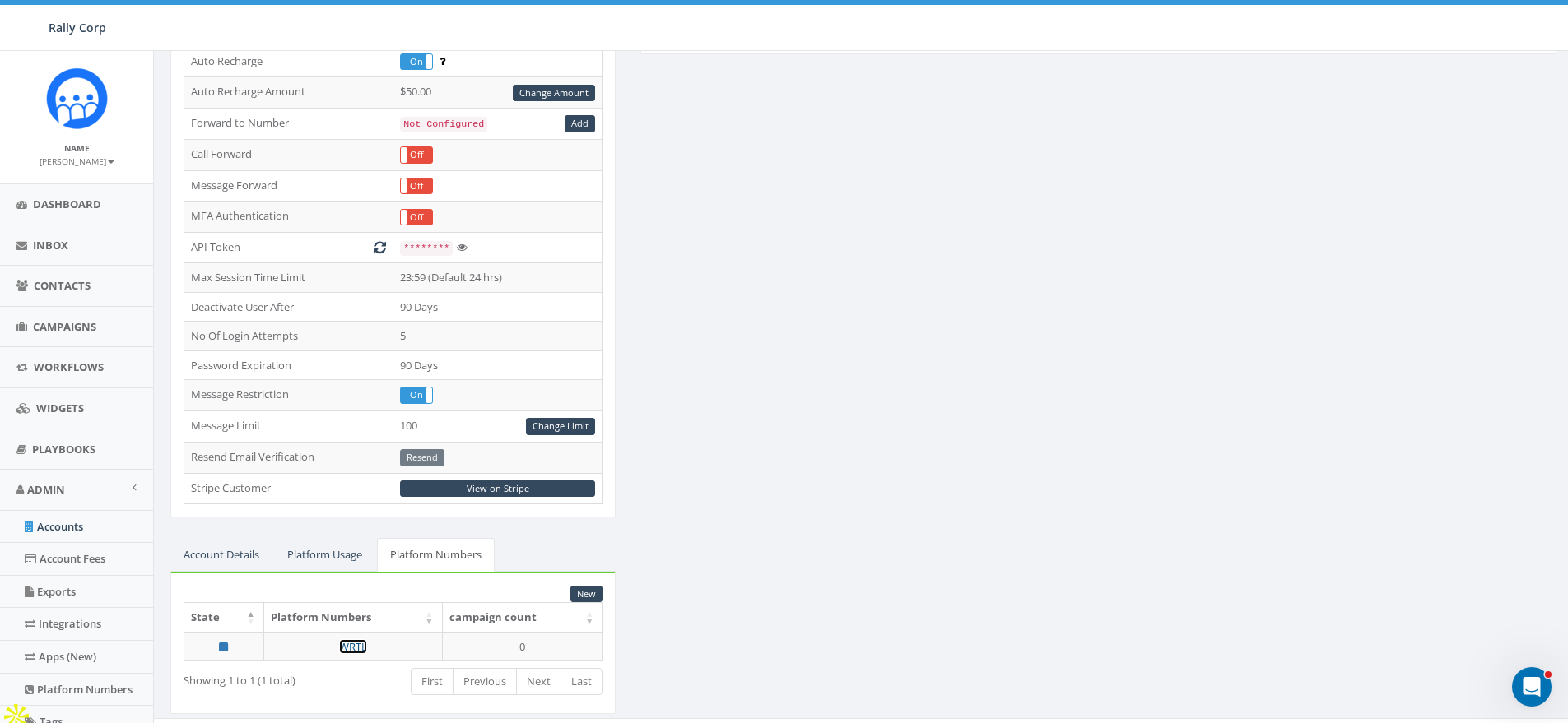
click at [351, 643] on link "WRTL" at bounding box center [353, 647] width 28 height 15
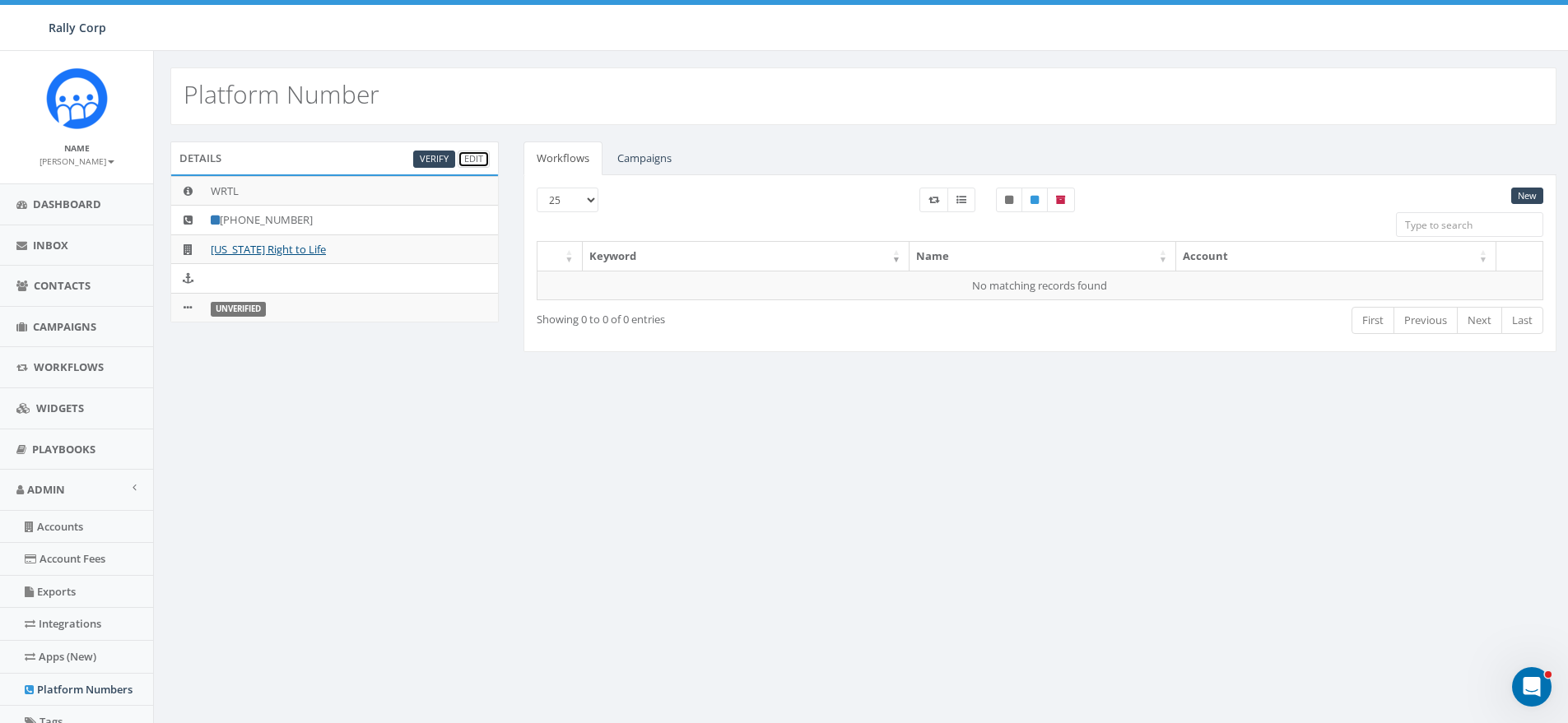
click at [467, 157] on link "Edit" at bounding box center [474, 159] width 32 height 17
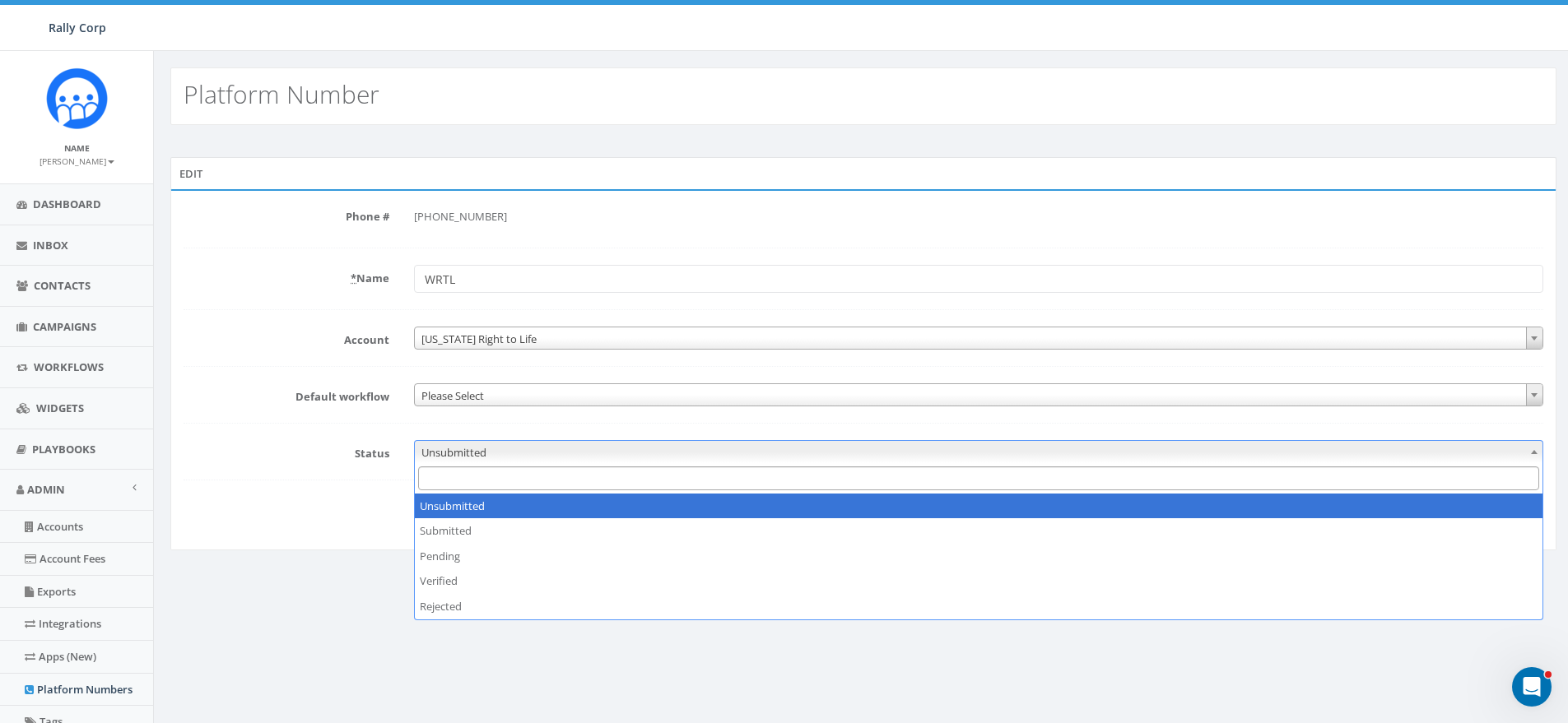
click at [455, 449] on span "Unsubmitted" at bounding box center [978, 452] width 1128 height 23
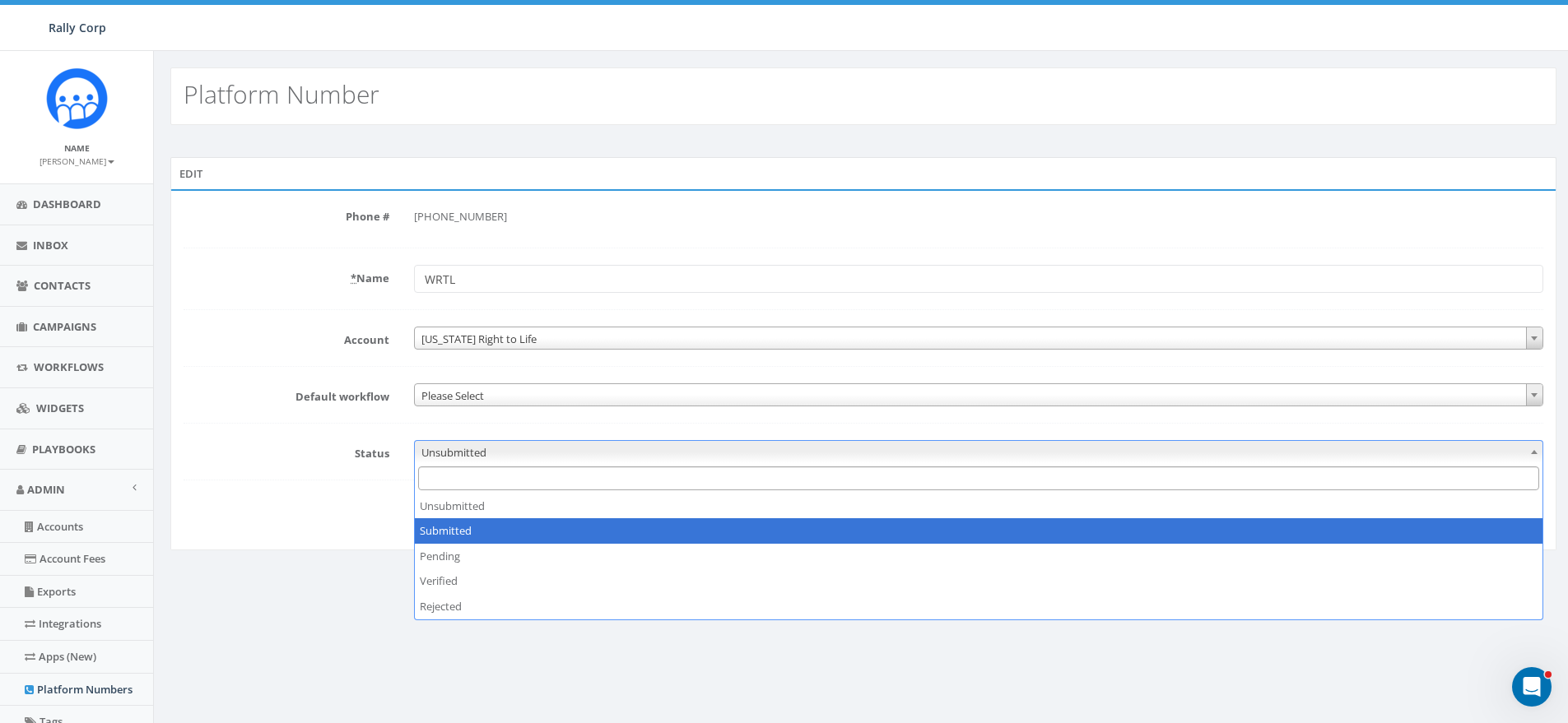
select select "1"
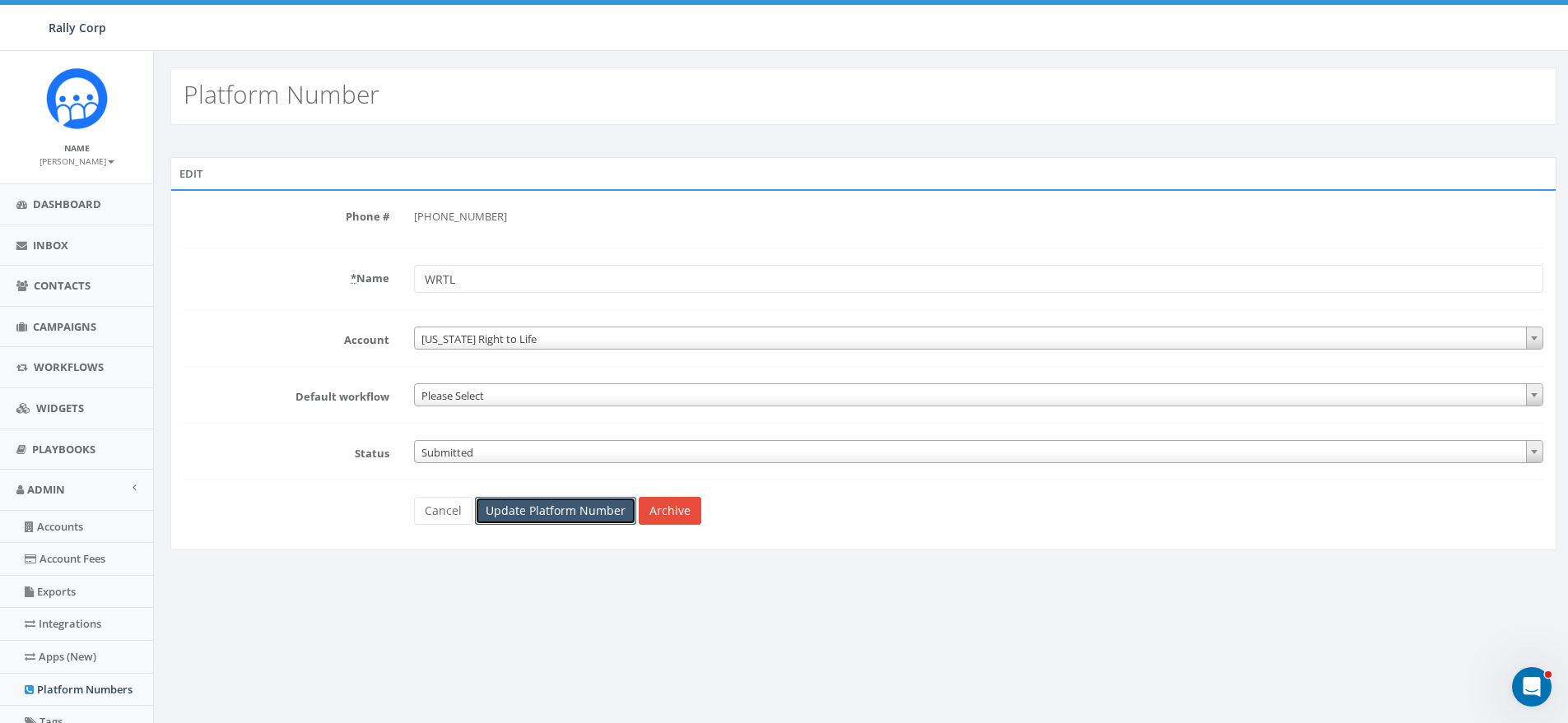
click at [566, 509] on input "Update Platform Number" at bounding box center [555, 511] width 161 height 28
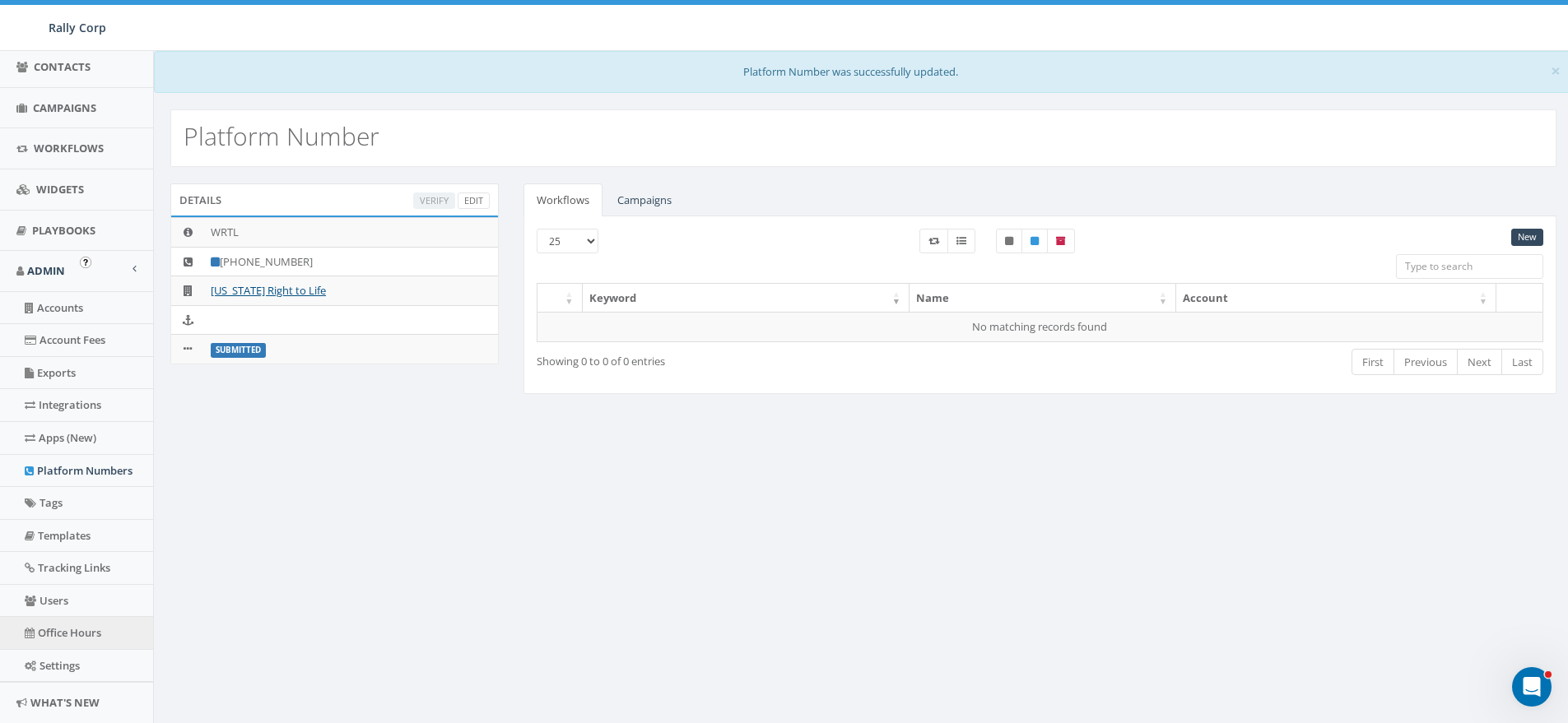
scroll to position [227, 0]
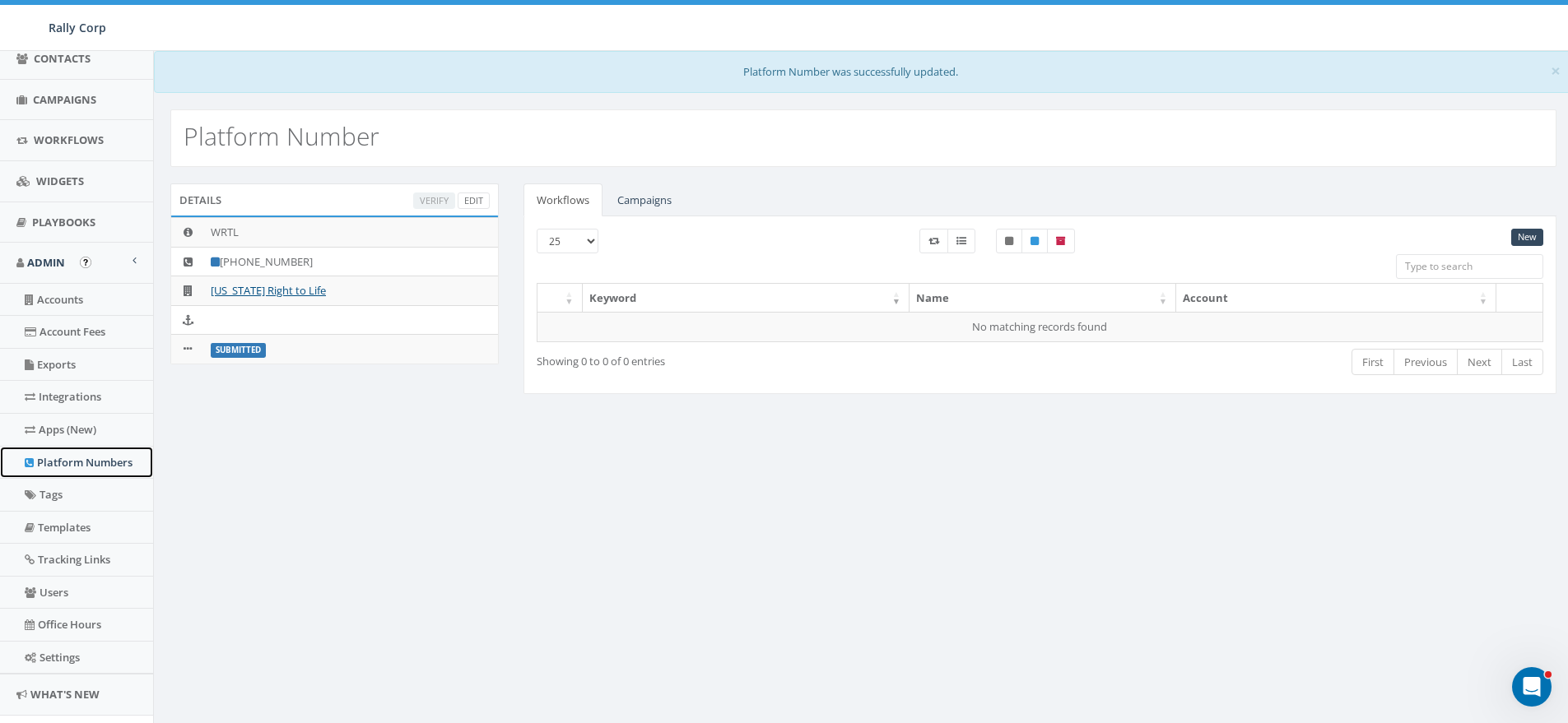
click at [64, 453] on link "Platform Numbers" at bounding box center [76, 463] width 153 height 32
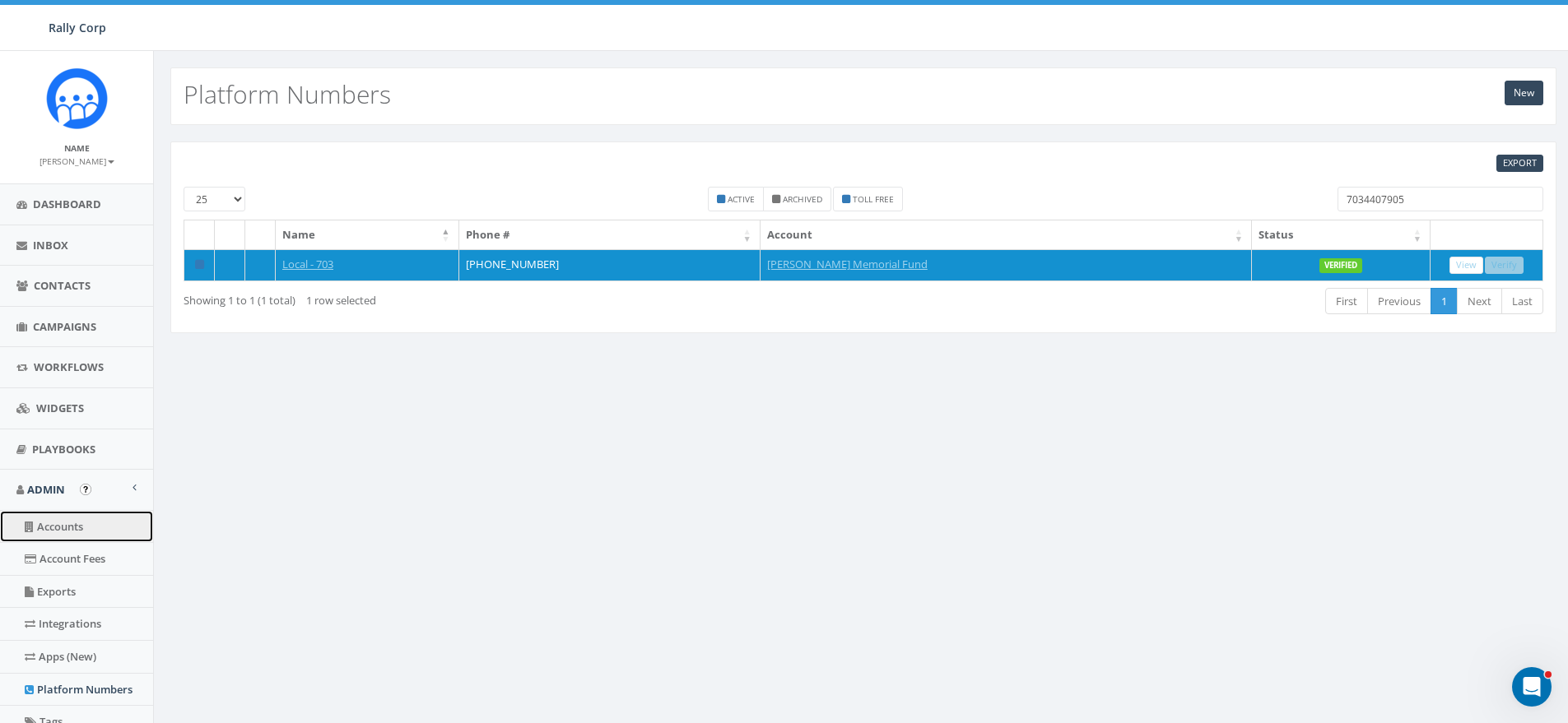
click at [52, 514] on link "Accounts" at bounding box center [76, 527] width 153 height 32
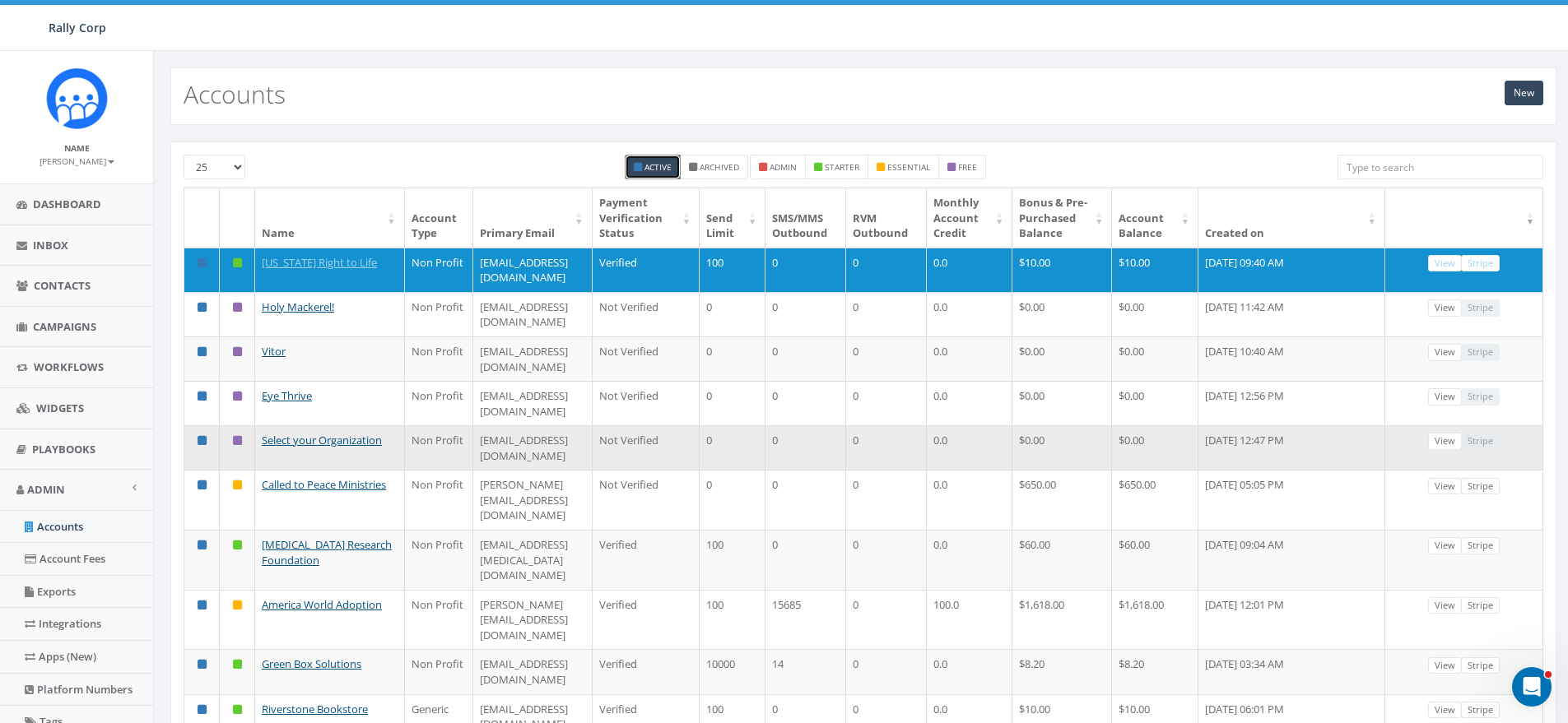
scroll to position [3, 0]
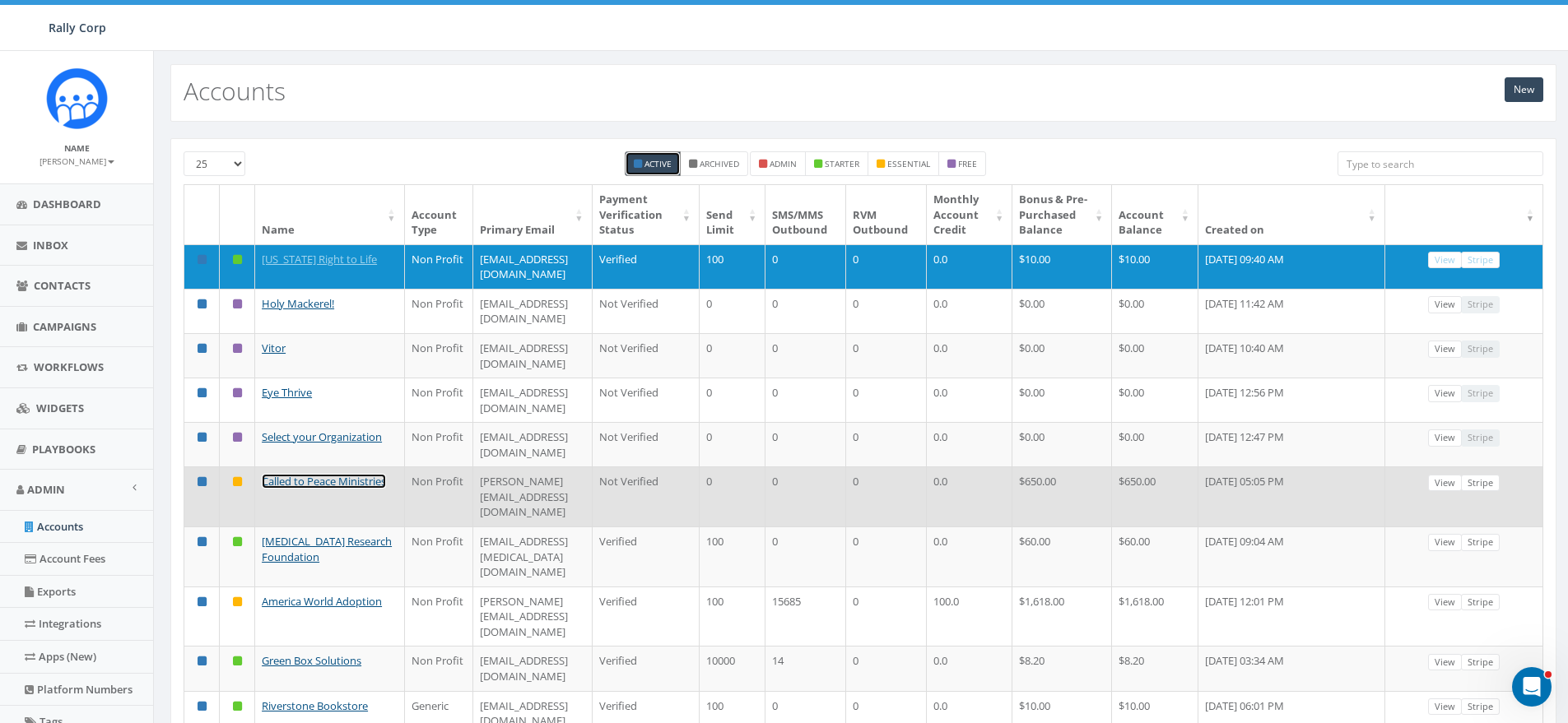
click at [289, 489] on link "Called to Peace Ministries" at bounding box center [324, 481] width 124 height 15
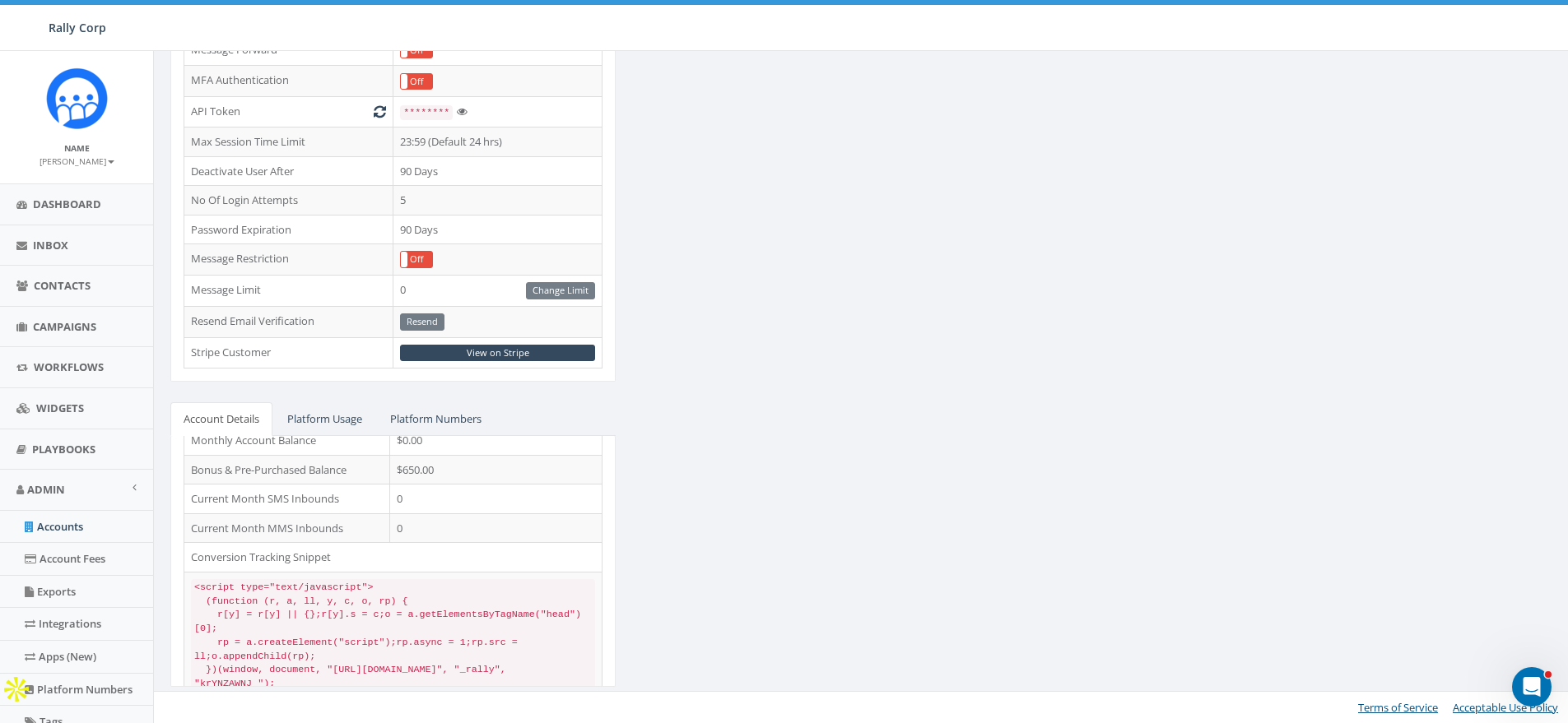
scroll to position [91, 0]
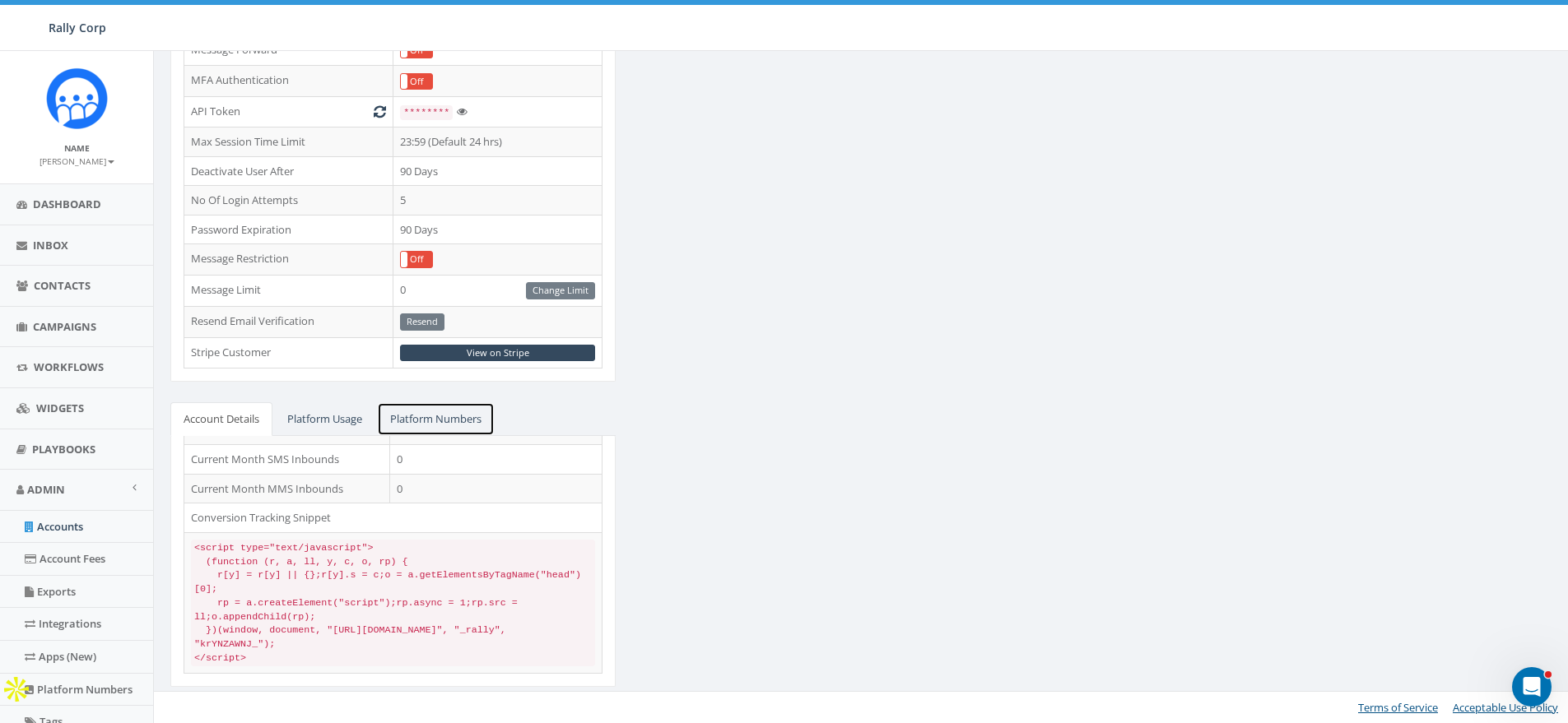
click at [422, 432] on link "Platform Numbers" at bounding box center [435, 418] width 117 height 33
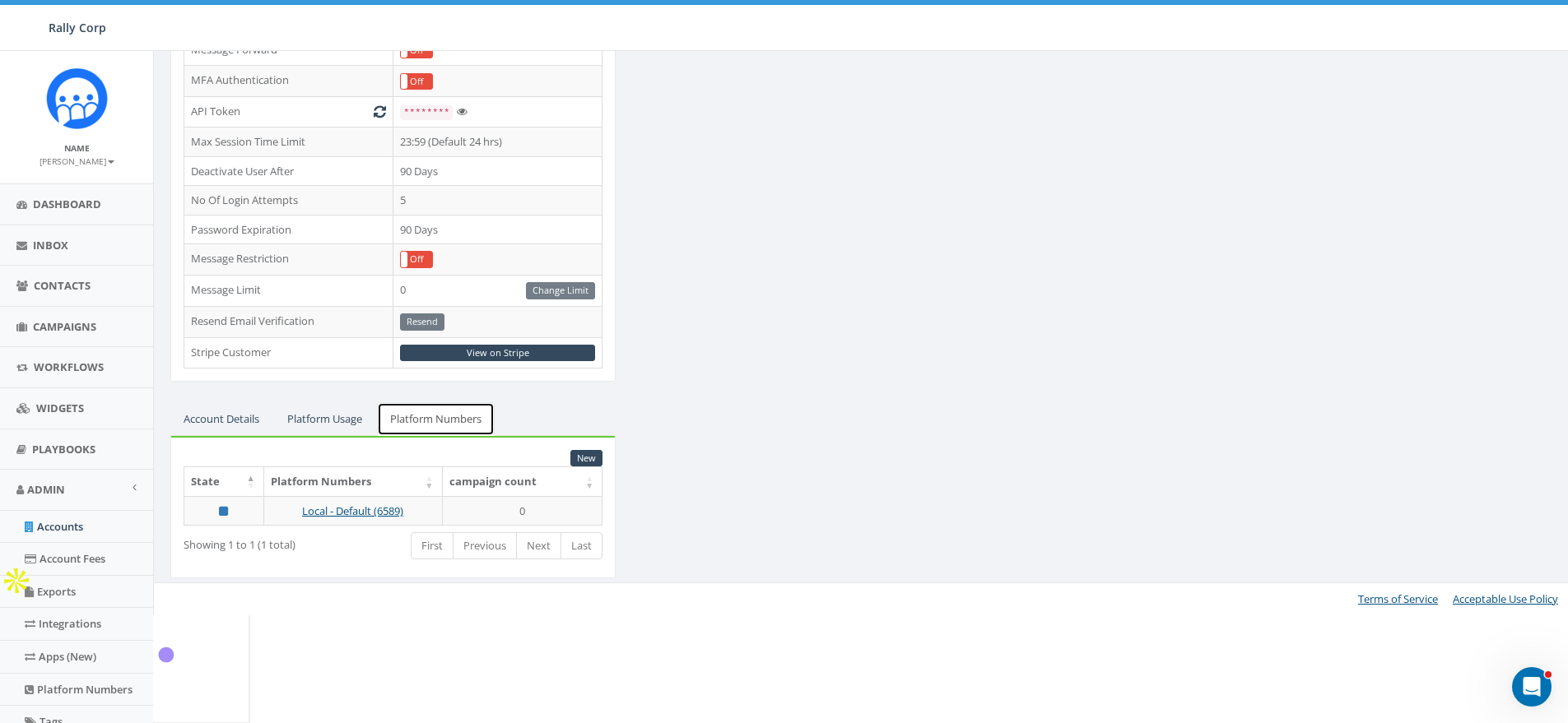
scroll to position [334, 0]
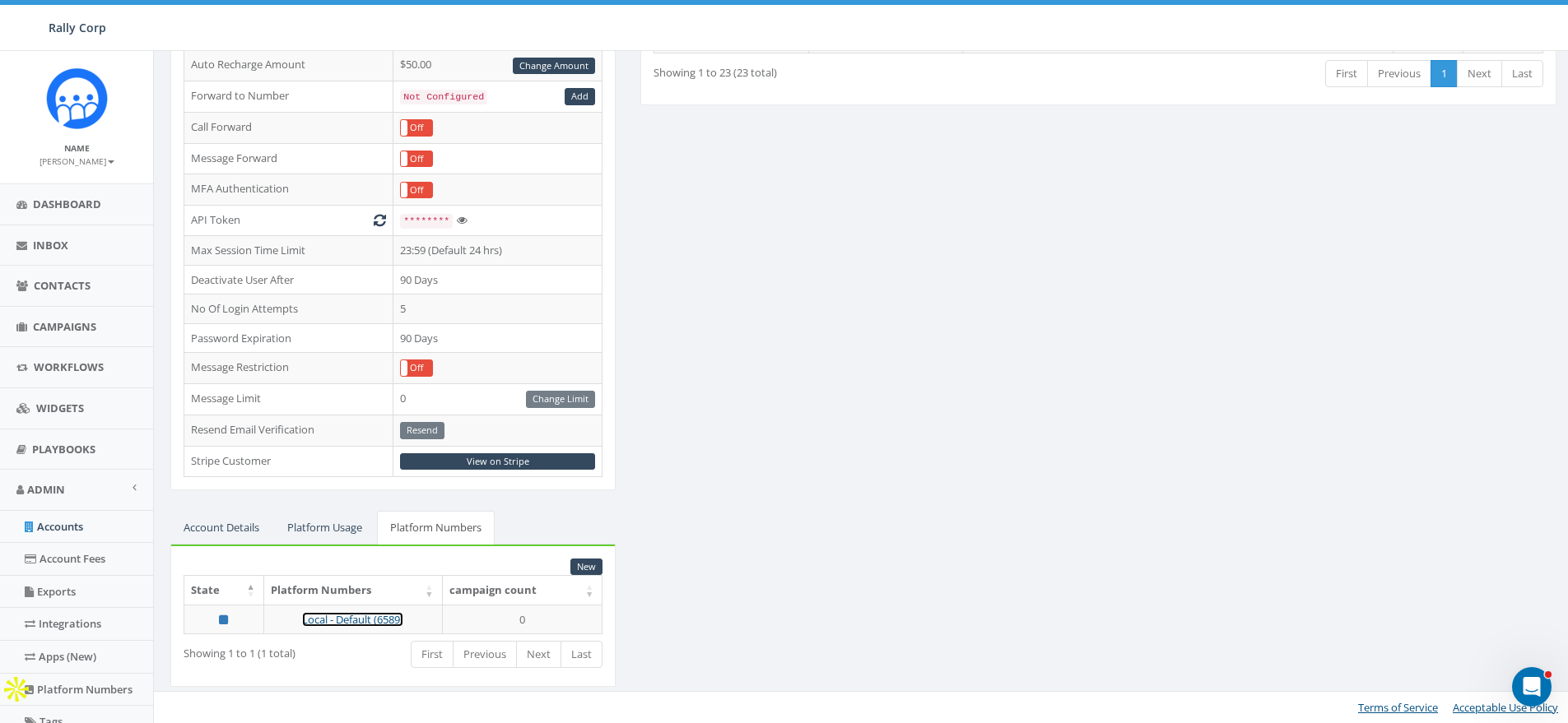
click at [353, 613] on link "Local - Default (6589)" at bounding box center [353, 619] width 101 height 15
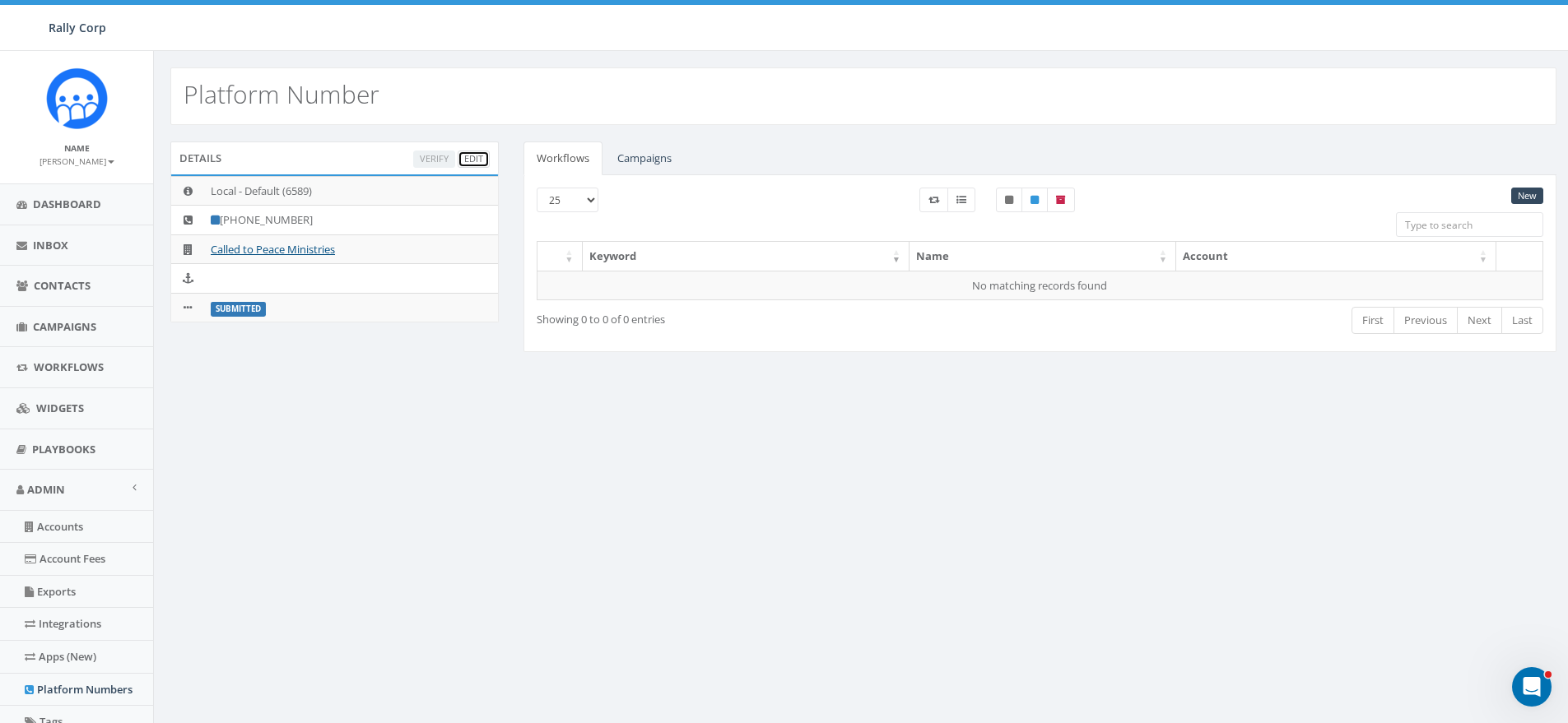
click at [471, 156] on link "Edit" at bounding box center [474, 159] width 32 height 17
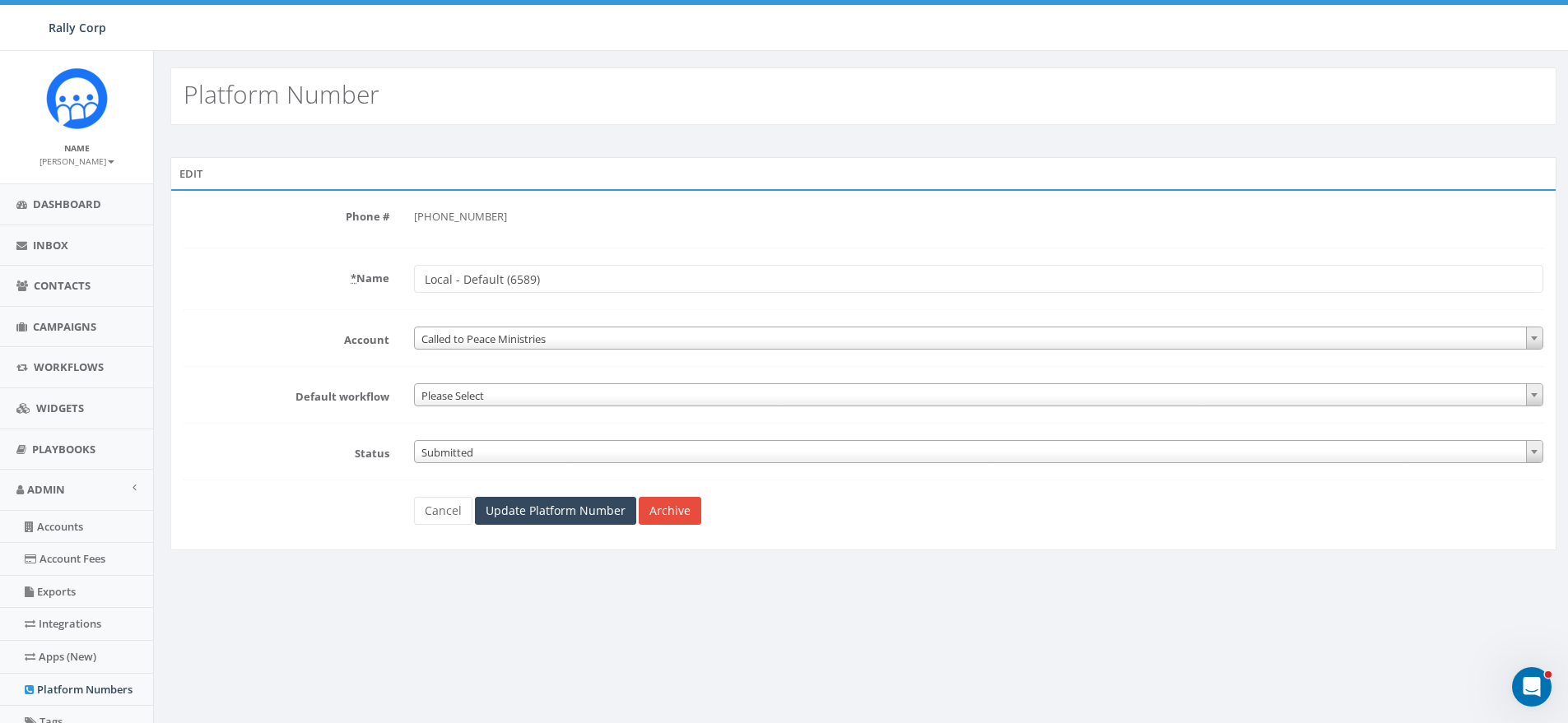
click at [448, 450] on span "Submitted" at bounding box center [978, 452] width 1128 height 23
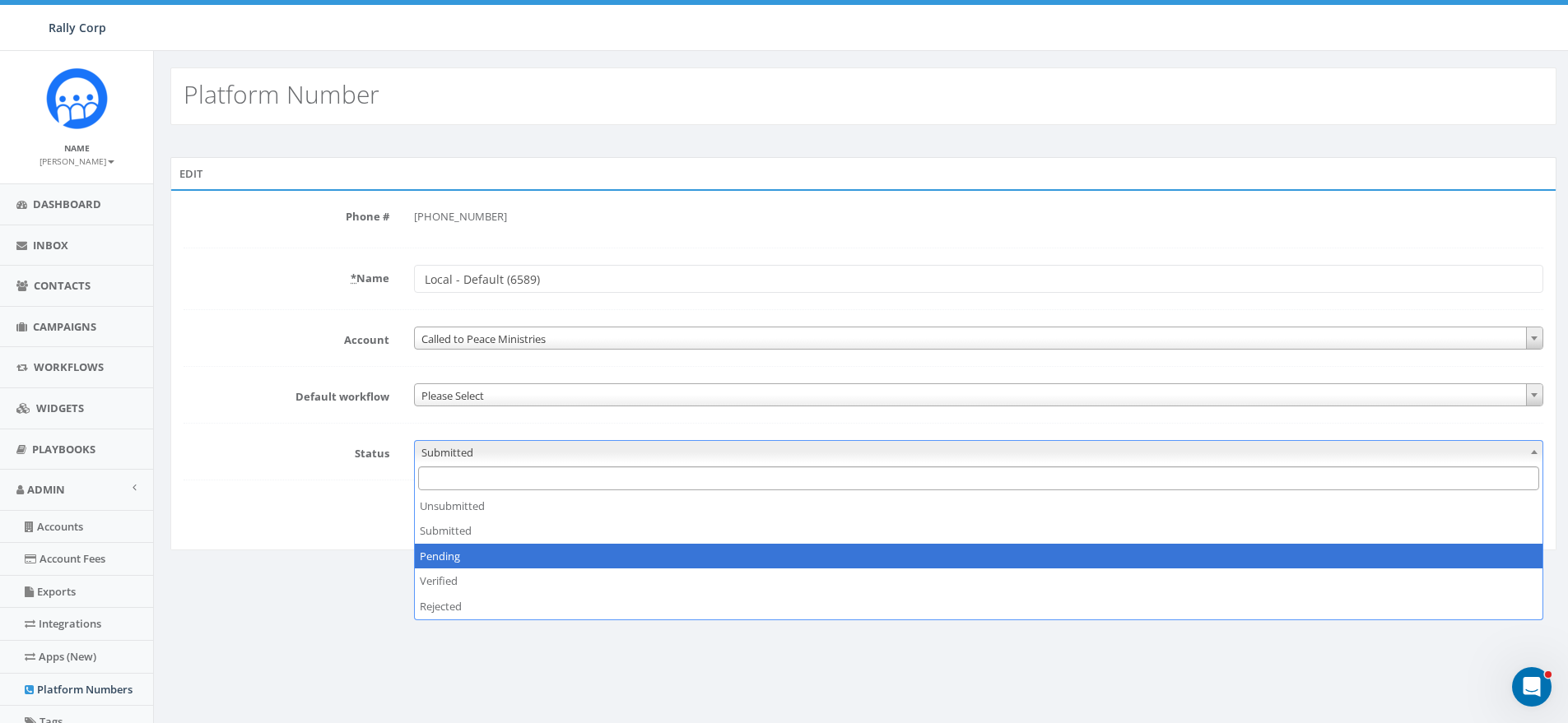
select select "2"
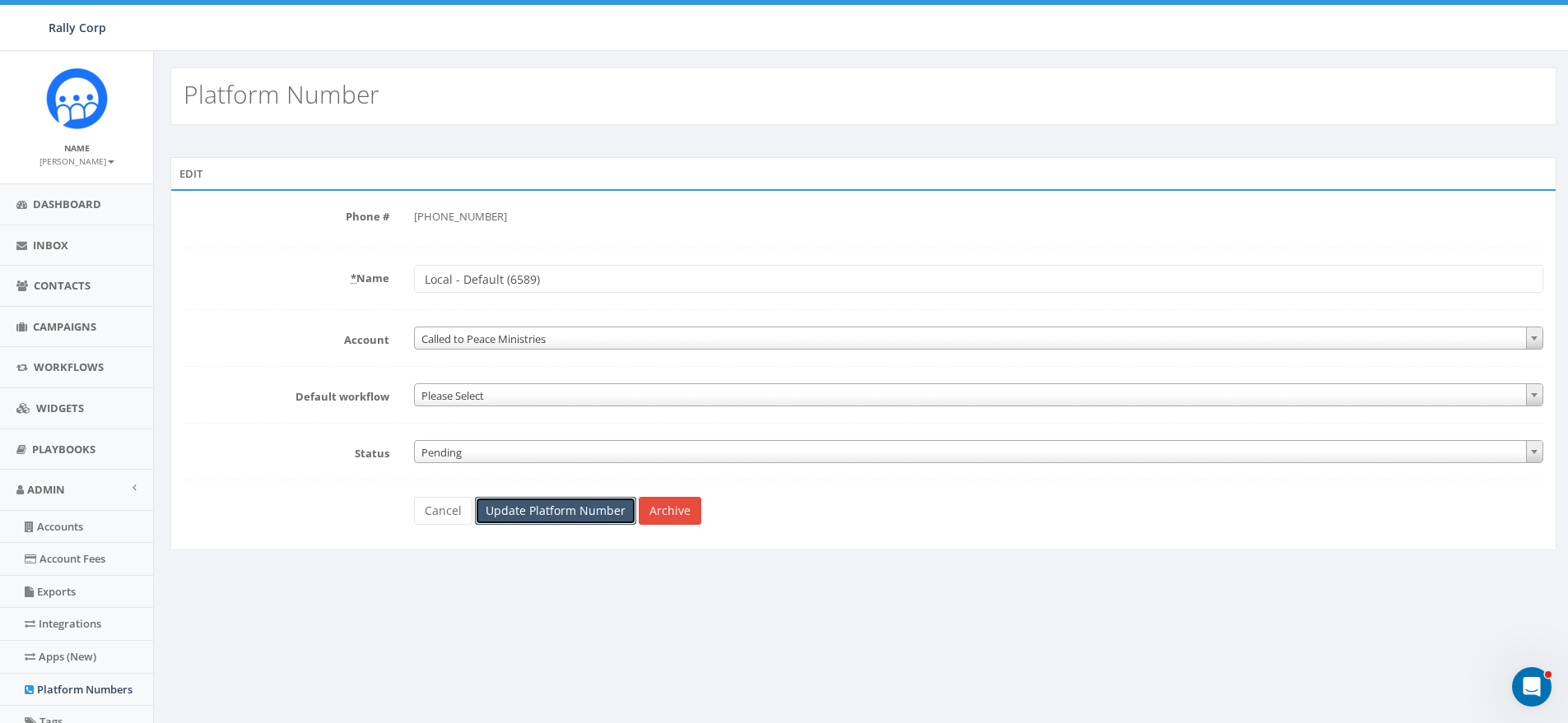
click at [540, 521] on input "Update Platform Number" at bounding box center [555, 511] width 161 height 28
